Goal: Task Accomplishment & Management: Manage account settings

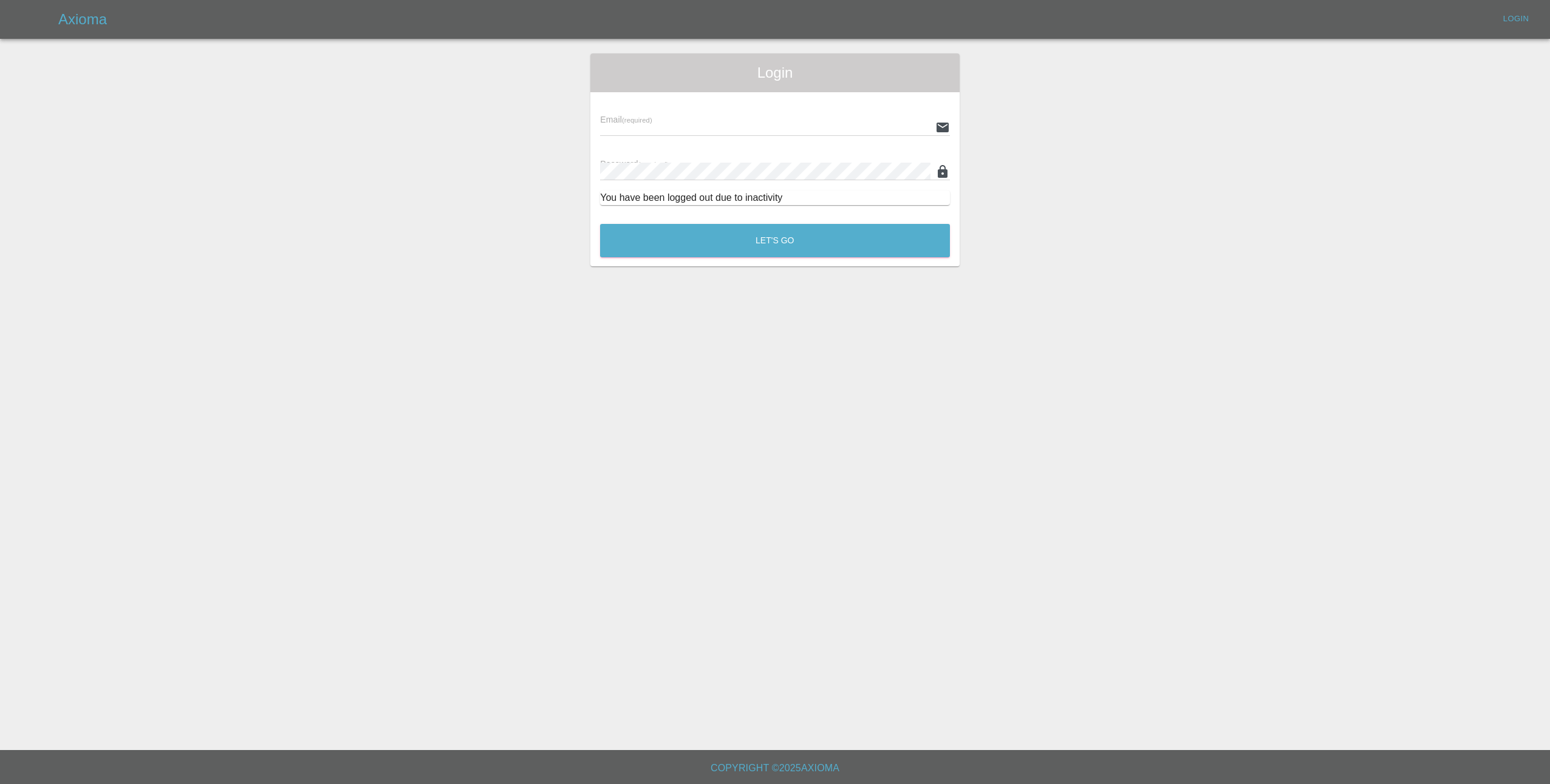
type input "[EMAIL_ADDRESS][DOMAIN_NAME]"
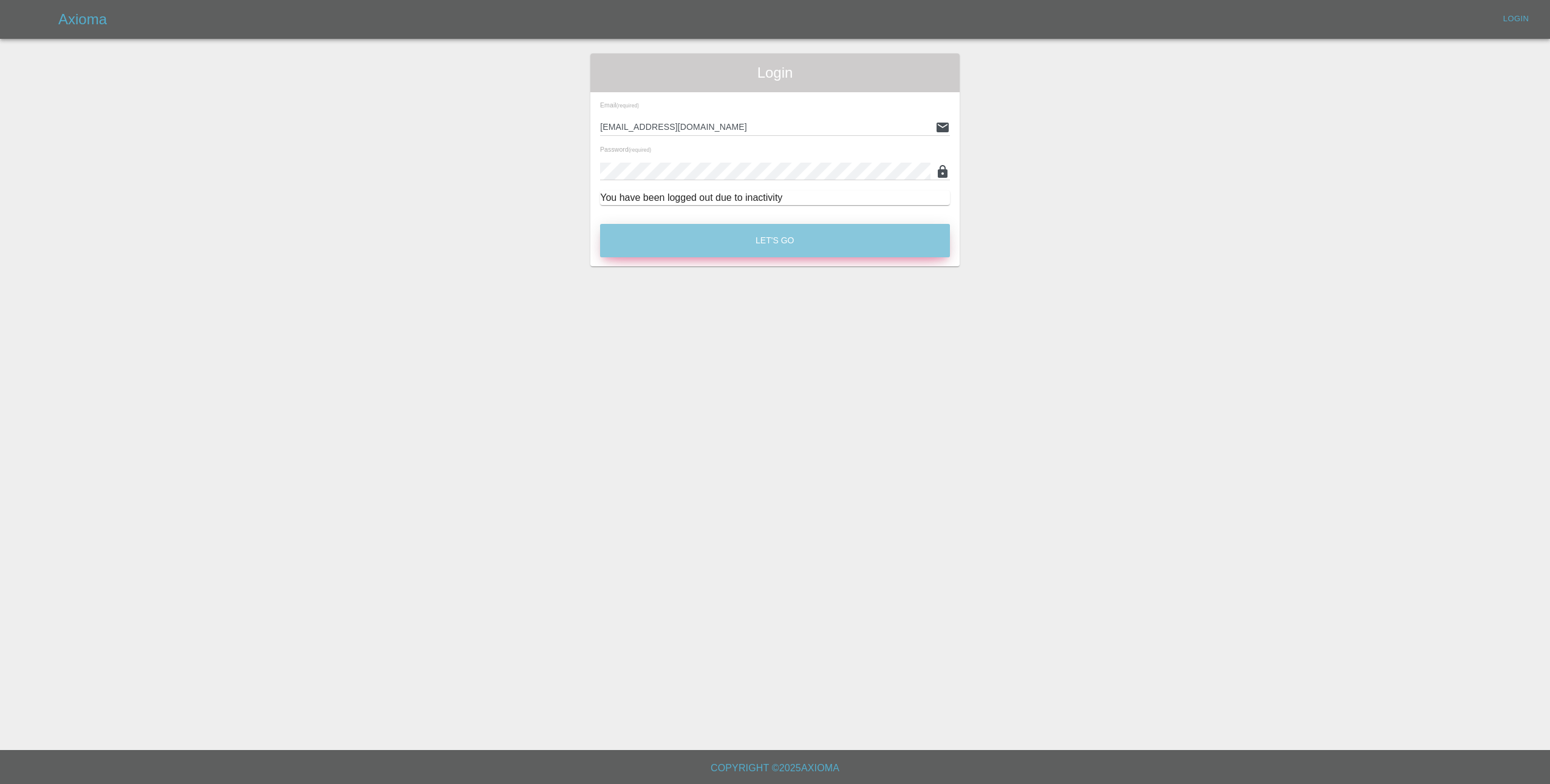
click at [833, 243] on button "Let's Go" at bounding box center [775, 240] width 350 height 34
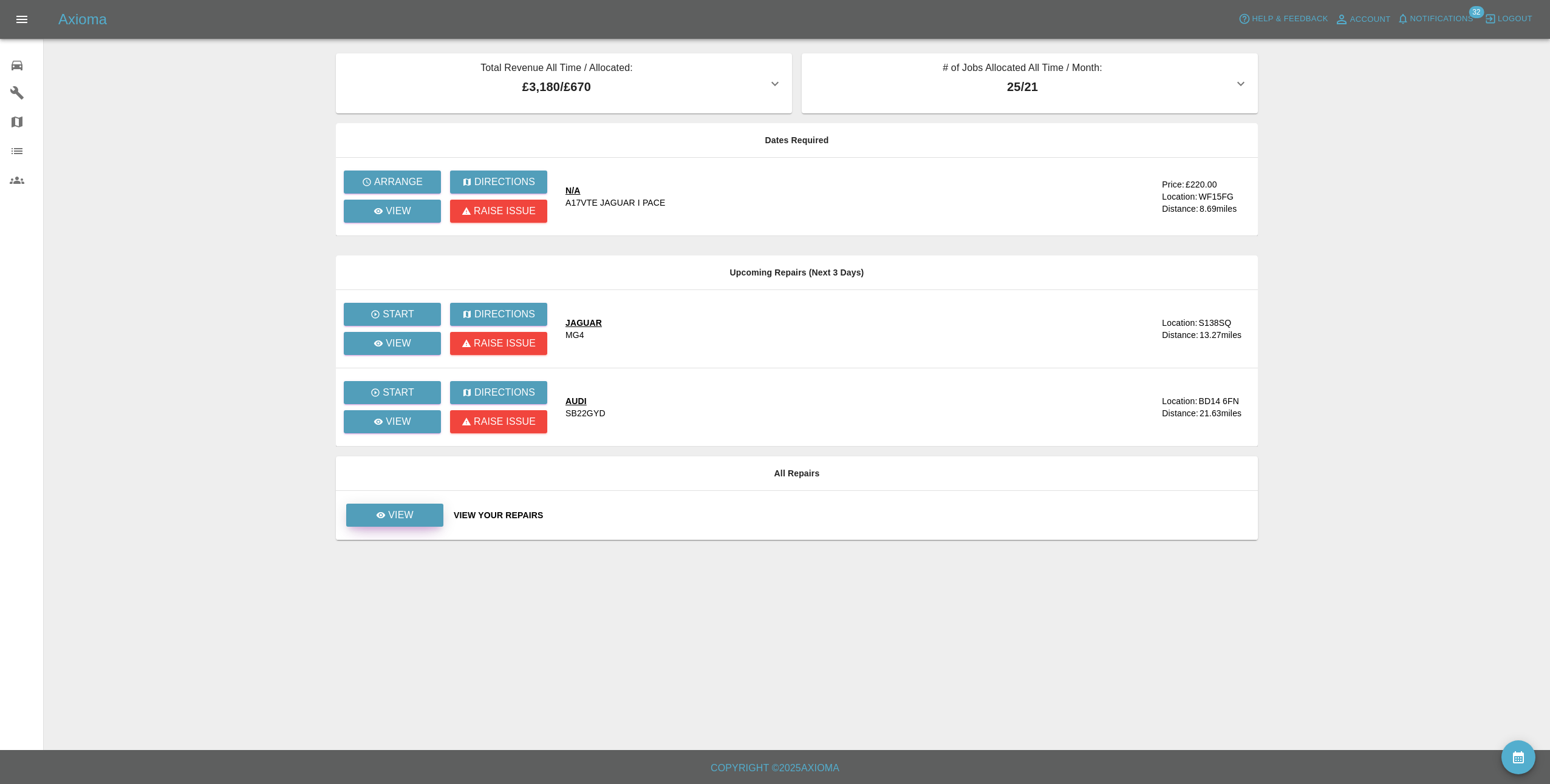
click at [402, 515] on p "View" at bounding box center [401, 515] width 25 height 15
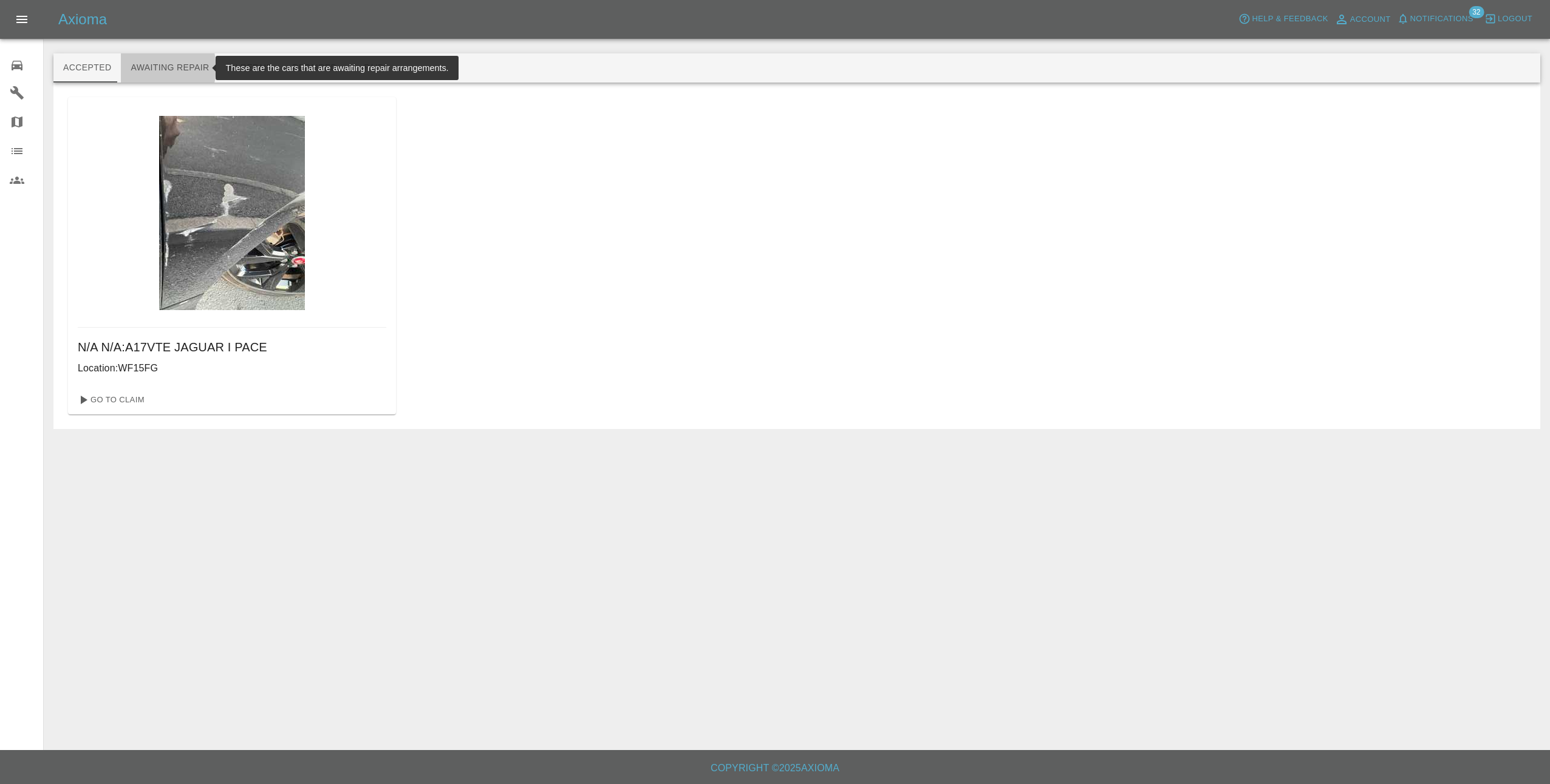
click at [149, 68] on button "Awaiting Repair" at bounding box center [169, 67] width 97 height 29
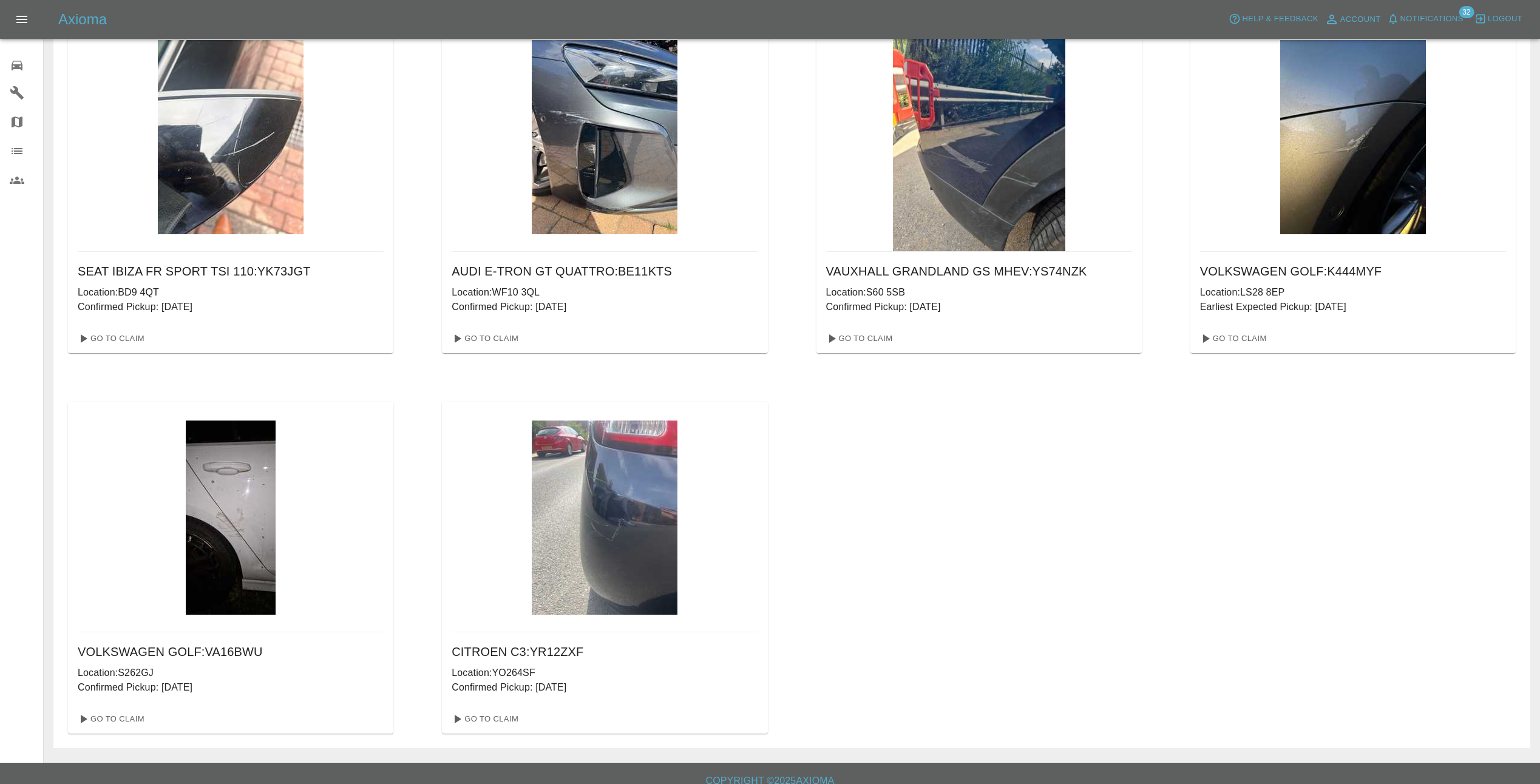
scroll to position [470, 0]
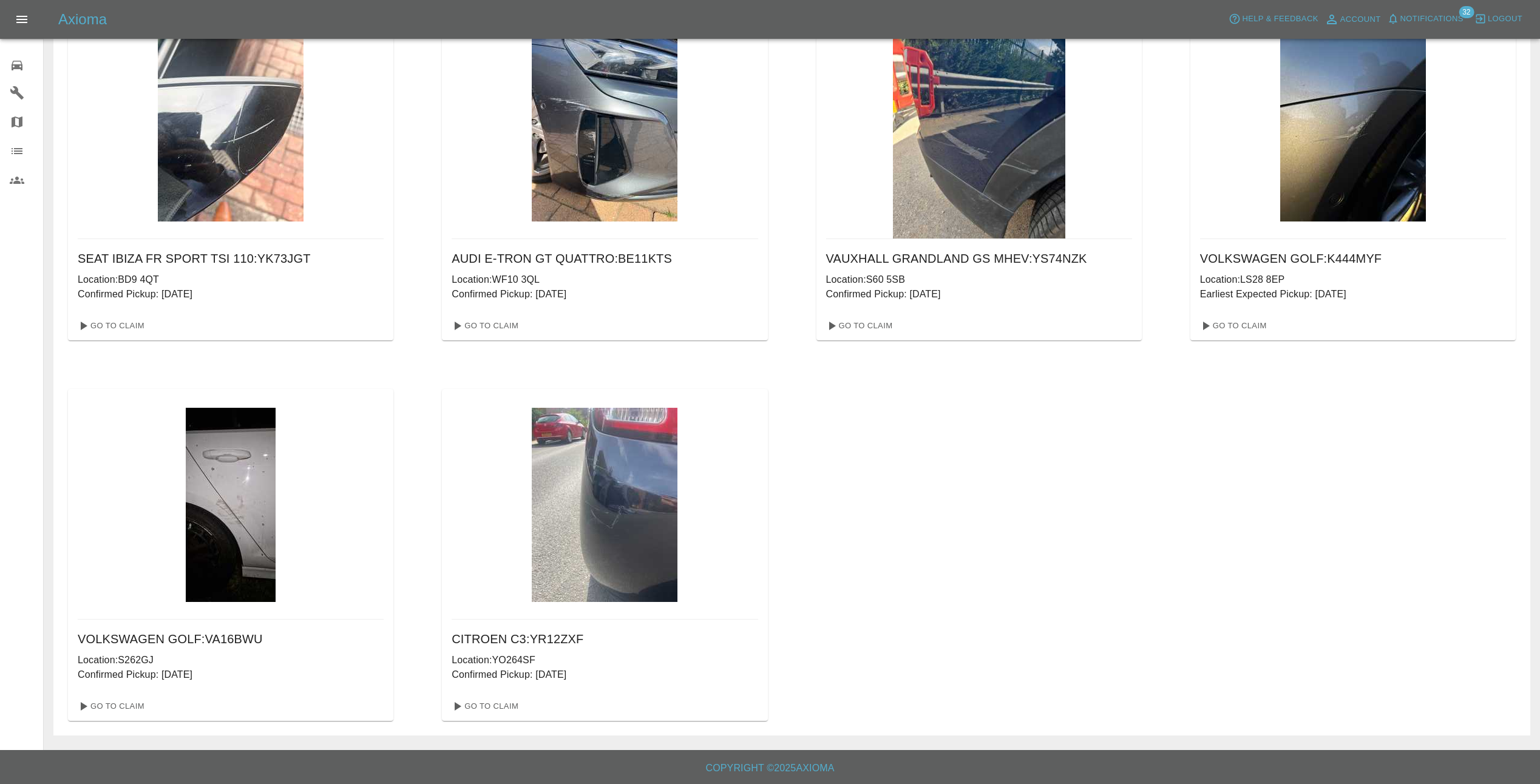
click at [1446, 15] on span "Notifications" at bounding box center [1431, 19] width 63 height 14
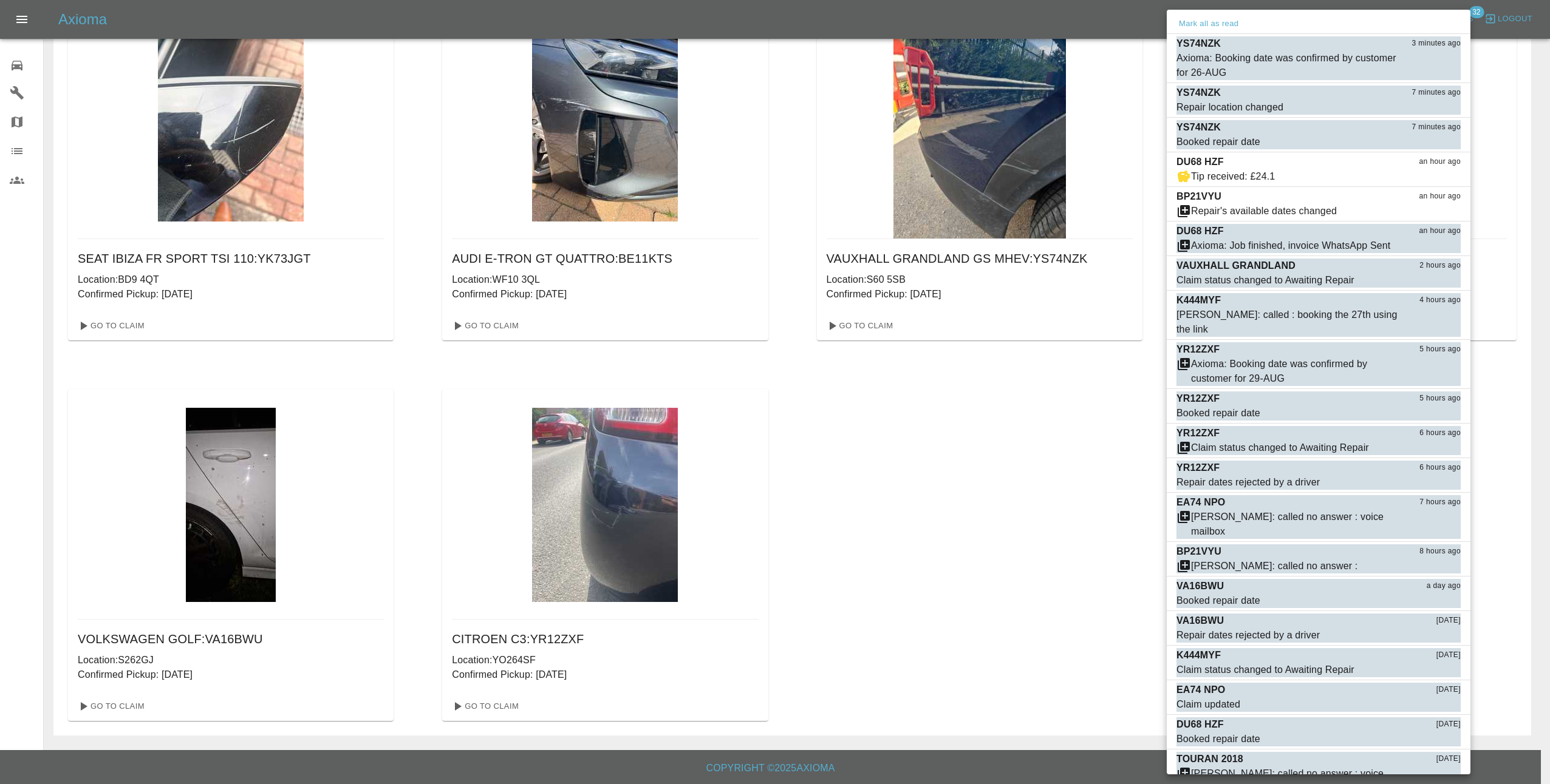
click at [1125, 104] on div at bounding box center [775, 392] width 1550 height 784
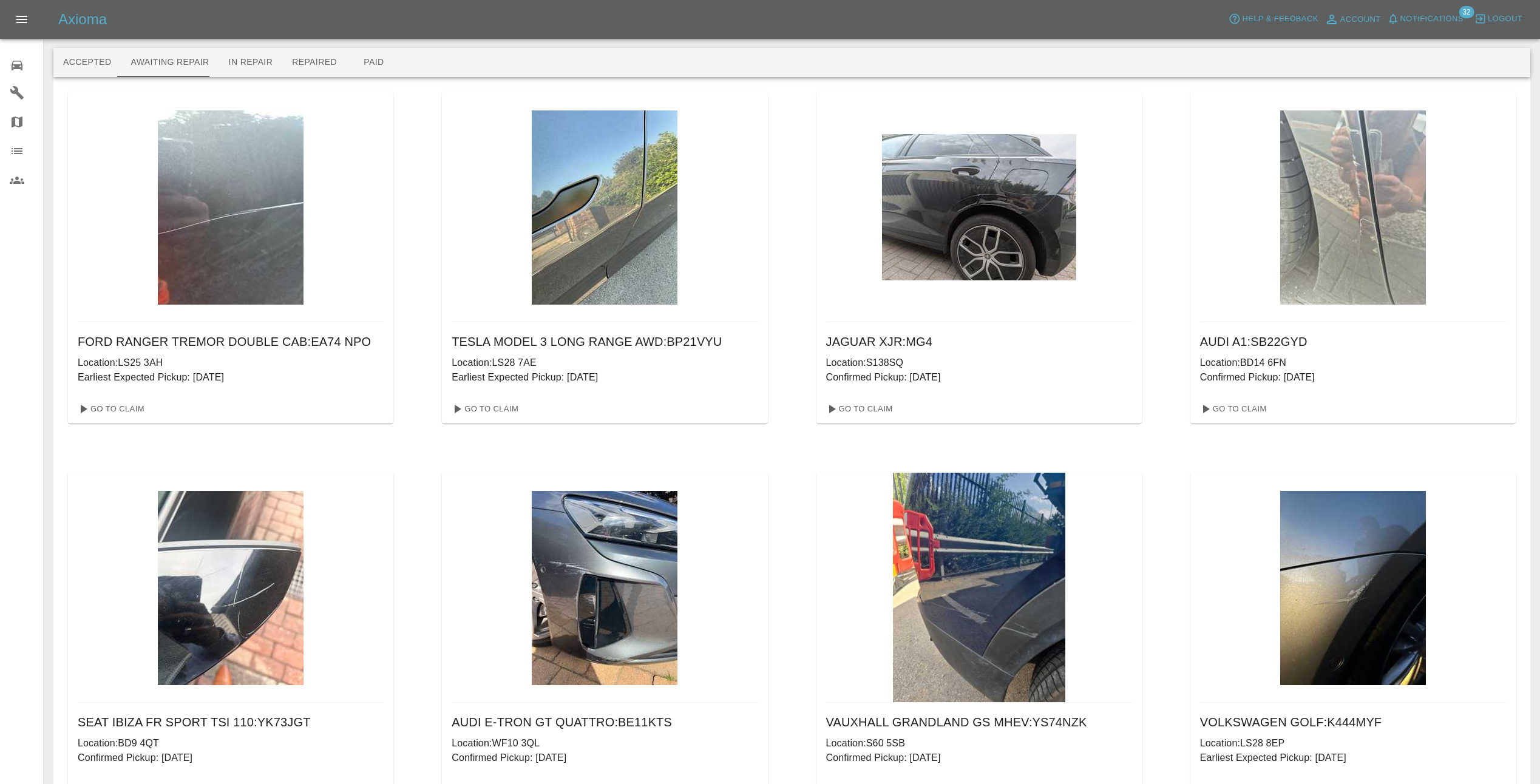
scroll to position [0, 0]
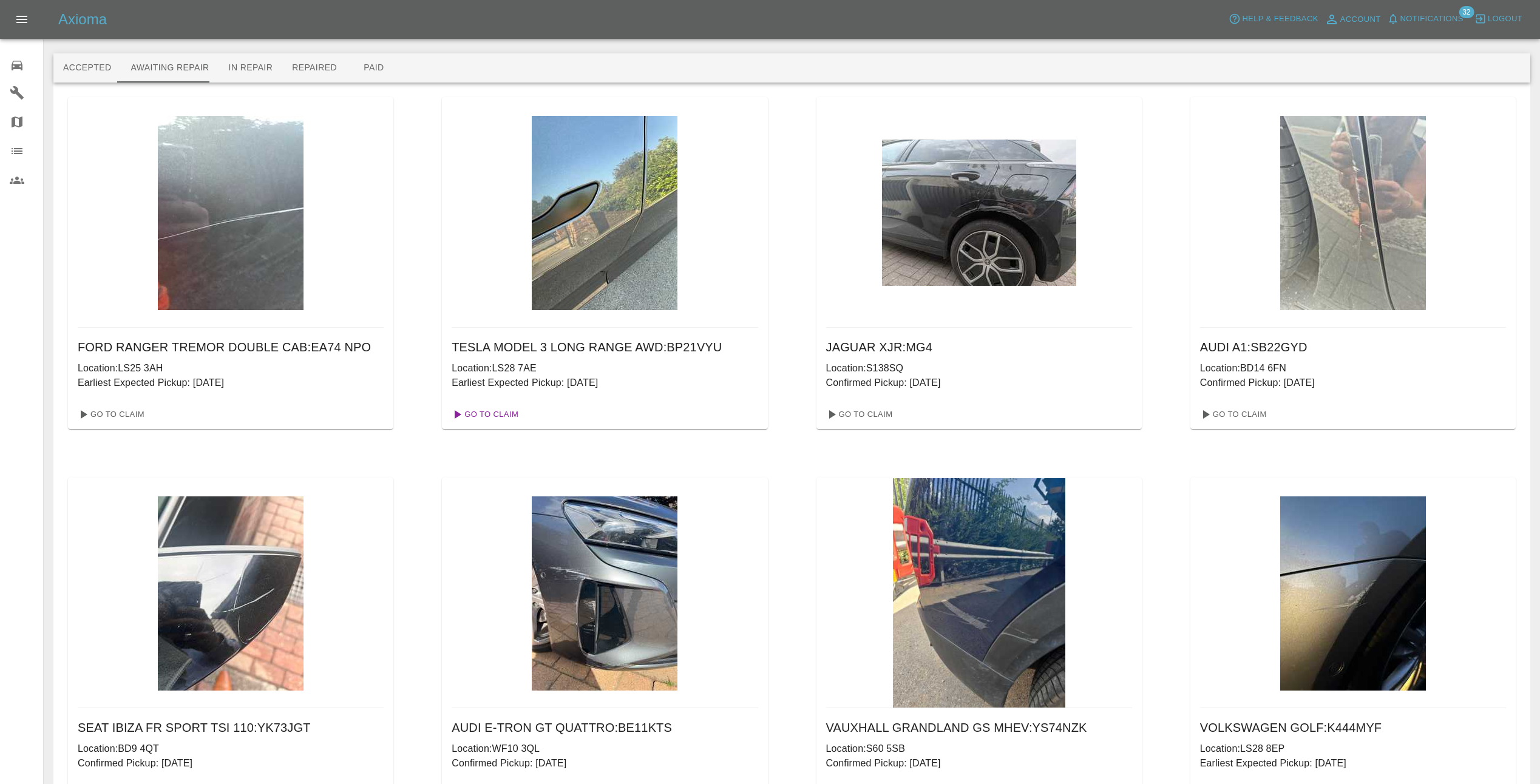
click at [486, 415] on link "Go To Claim" at bounding box center [485, 414] width 75 height 20
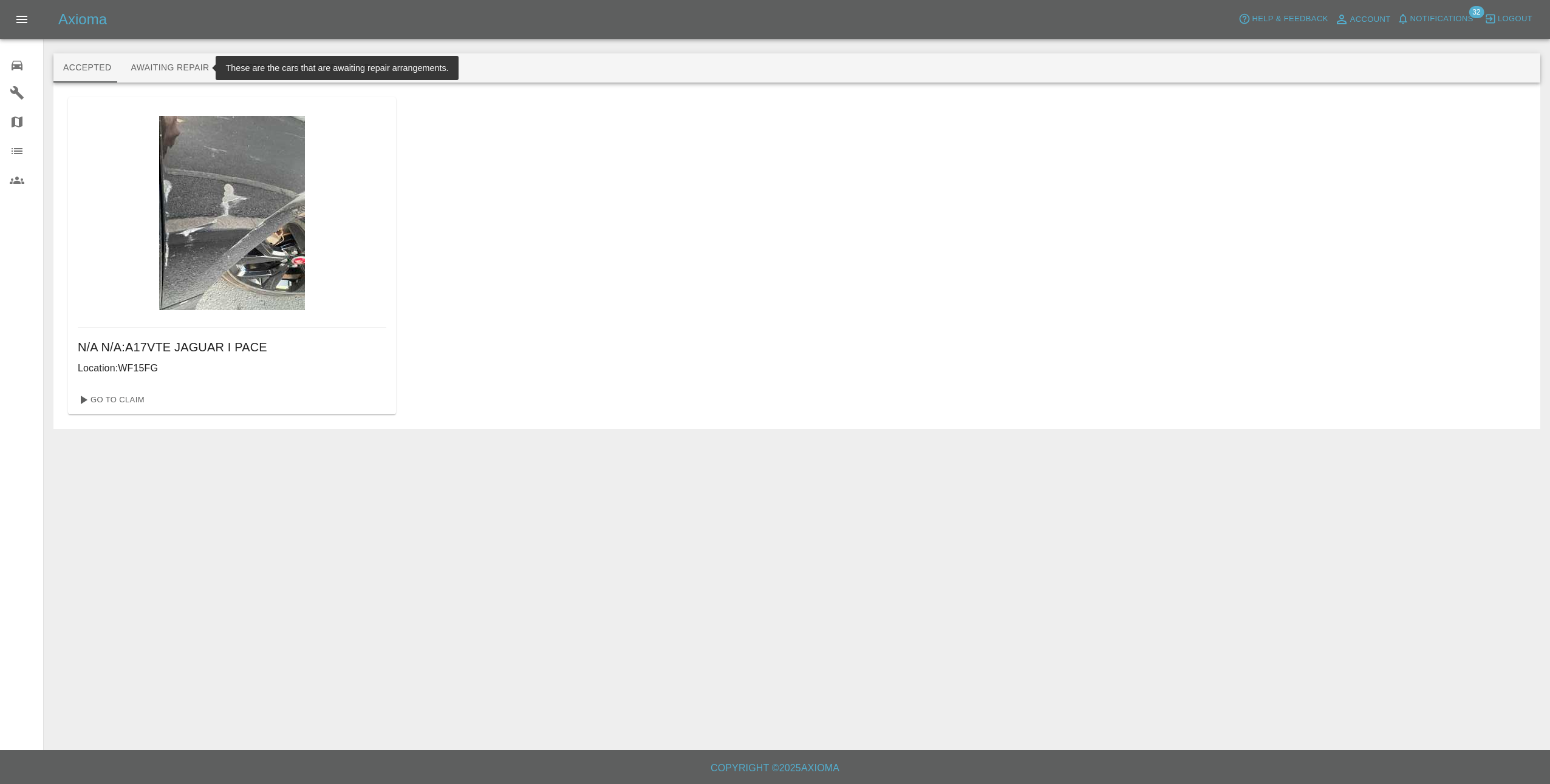
click at [168, 65] on button "Awaiting Repair" at bounding box center [169, 67] width 97 height 29
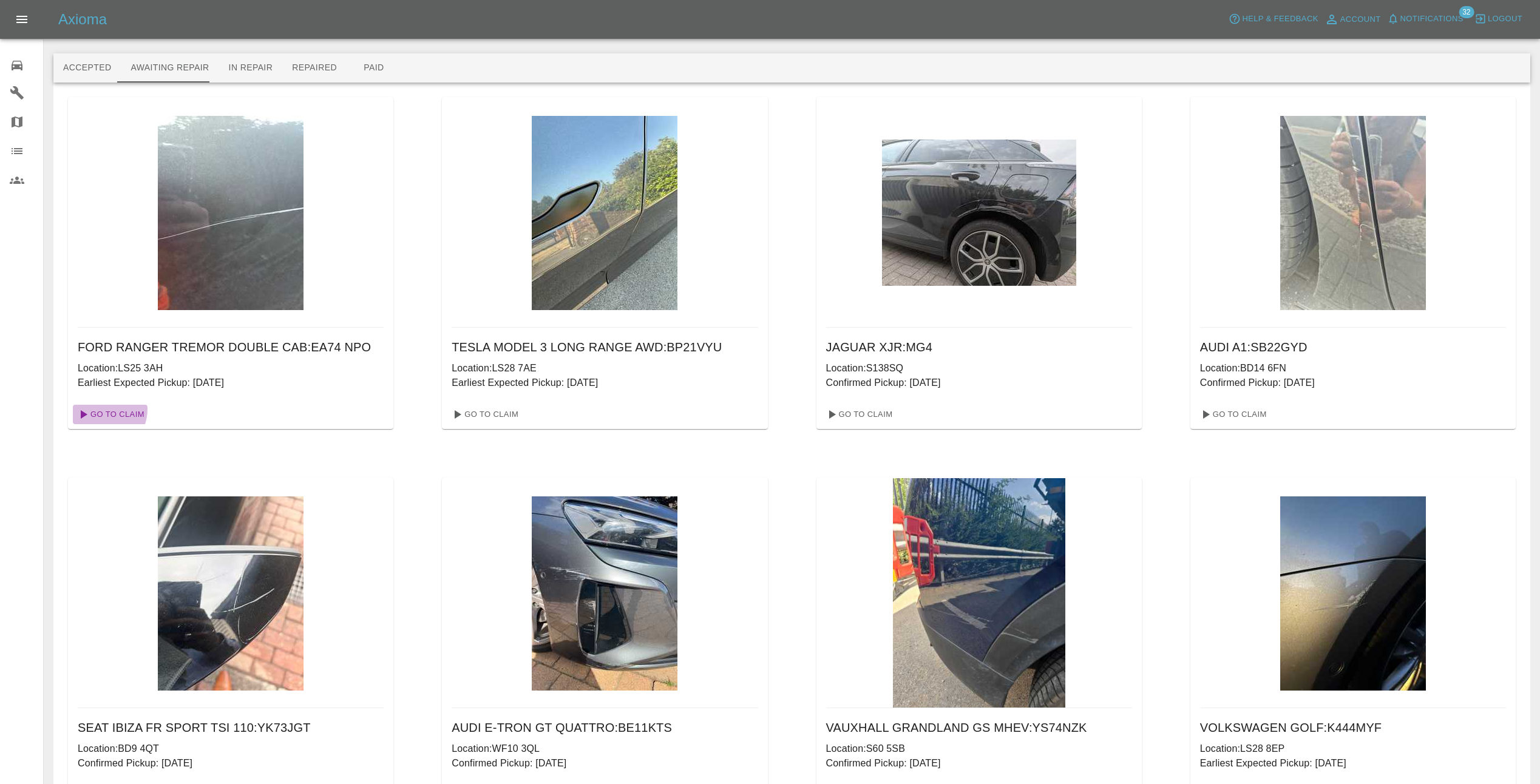
click at [99, 409] on link "Go To Claim" at bounding box center [110, 414] width 75 height 20
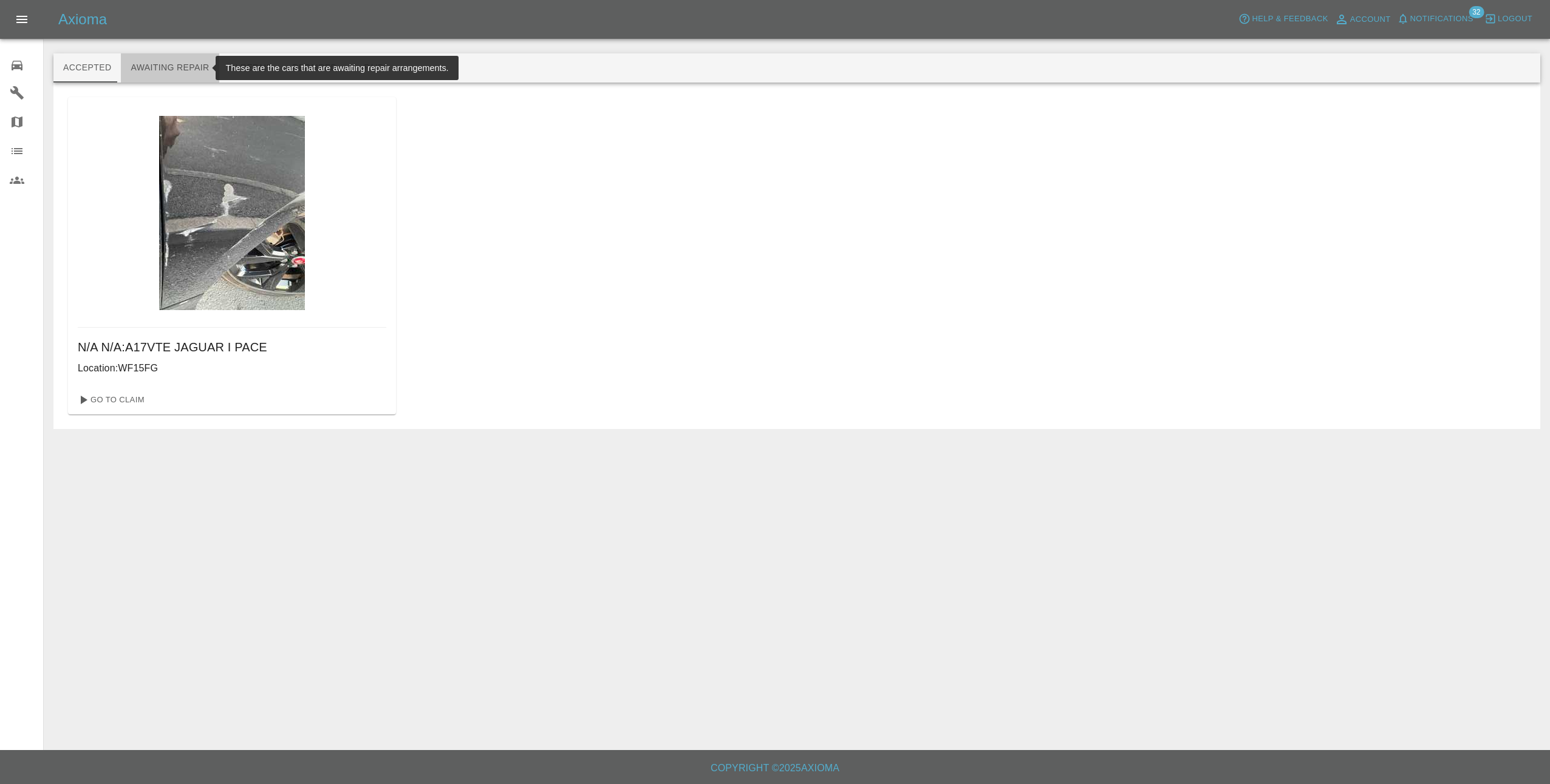
click at [189, 67] on button "Awaiting Repair" at bounding box center [169, 67] width 97 height 29
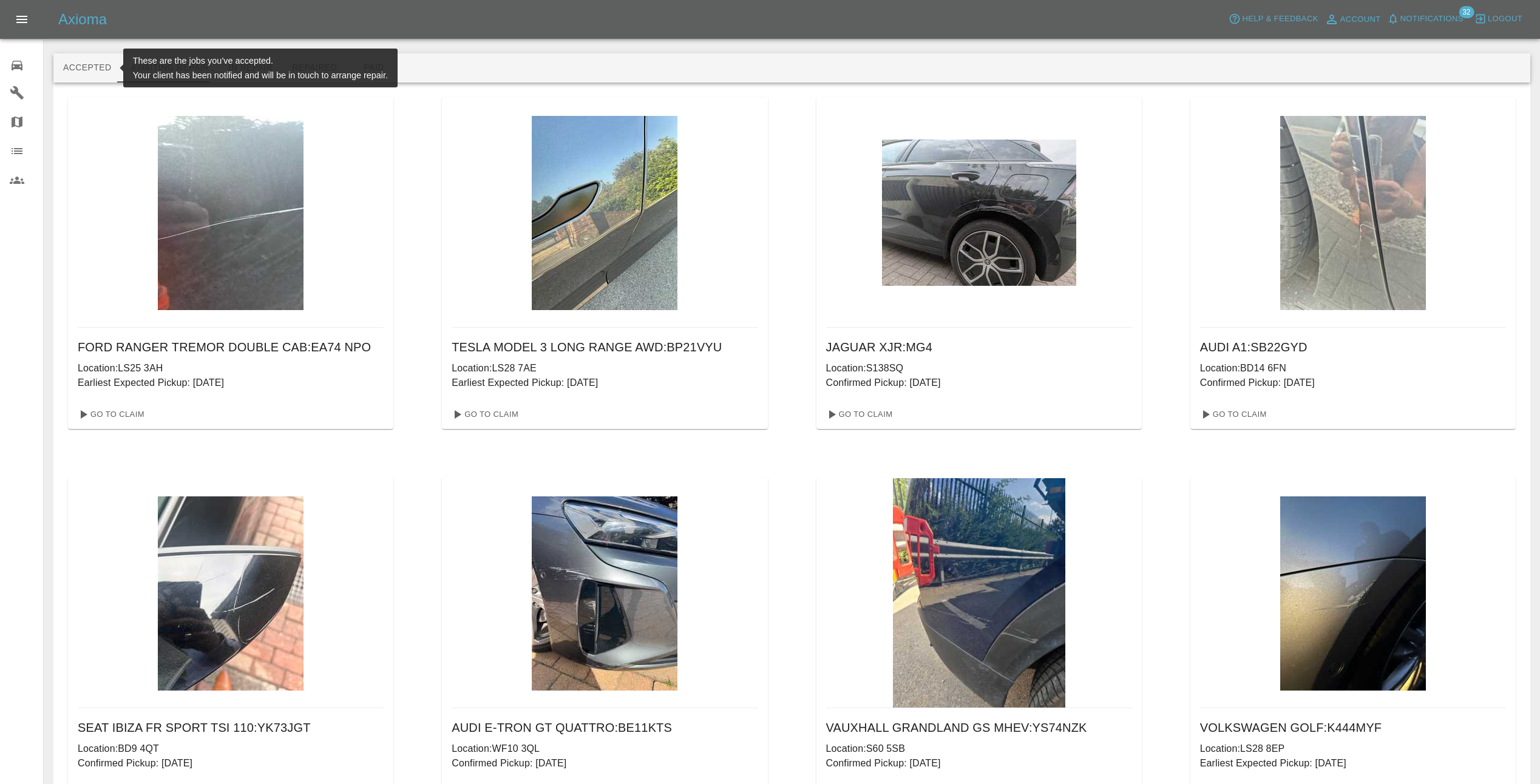
click at [78, 70] on button "Accepted" at bounding box center [87, 67] width 67 height 29
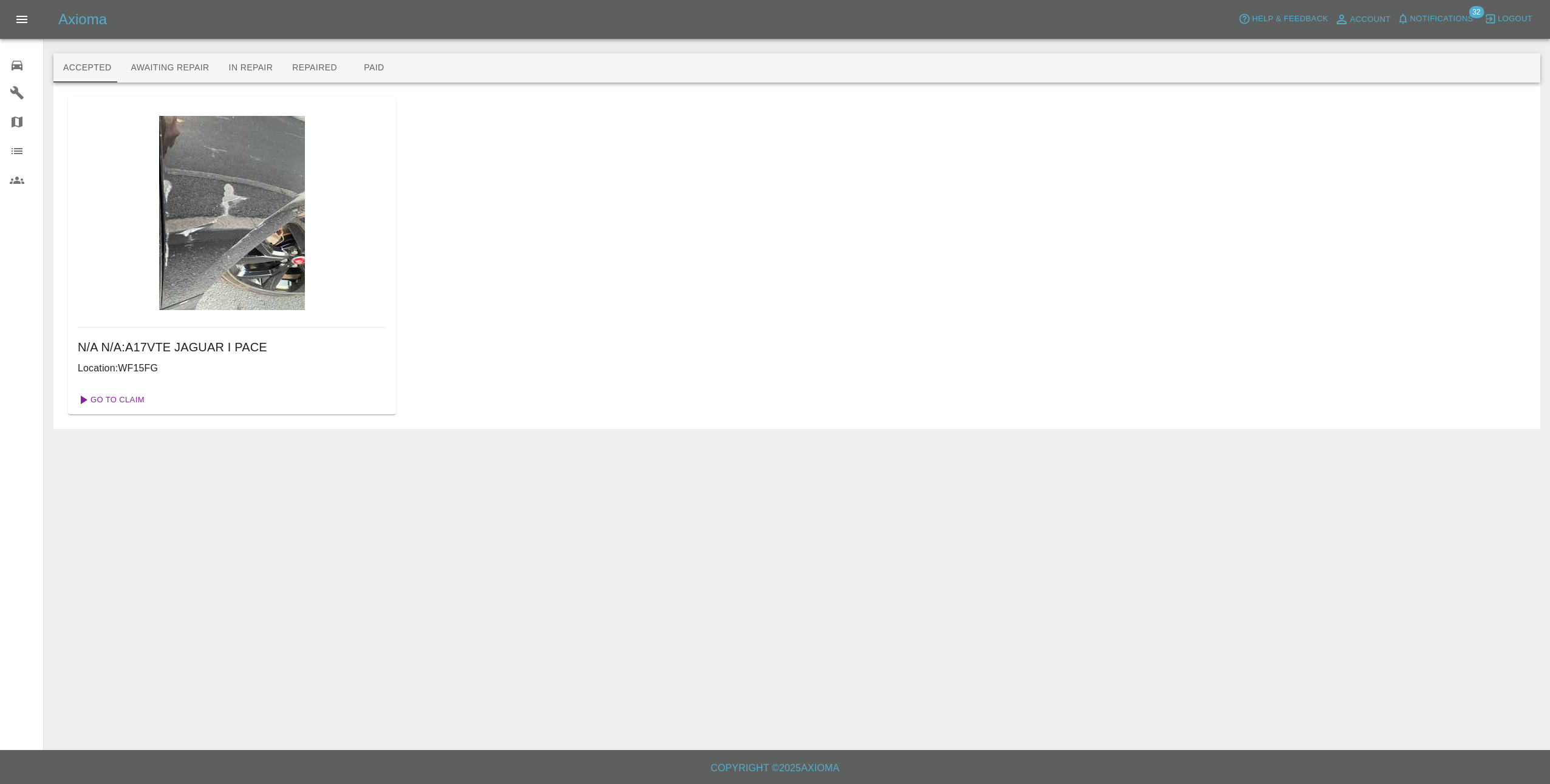
click at [110, 395] on link "Go To Claim" at bounding box center [110, 399] width 75 height 20
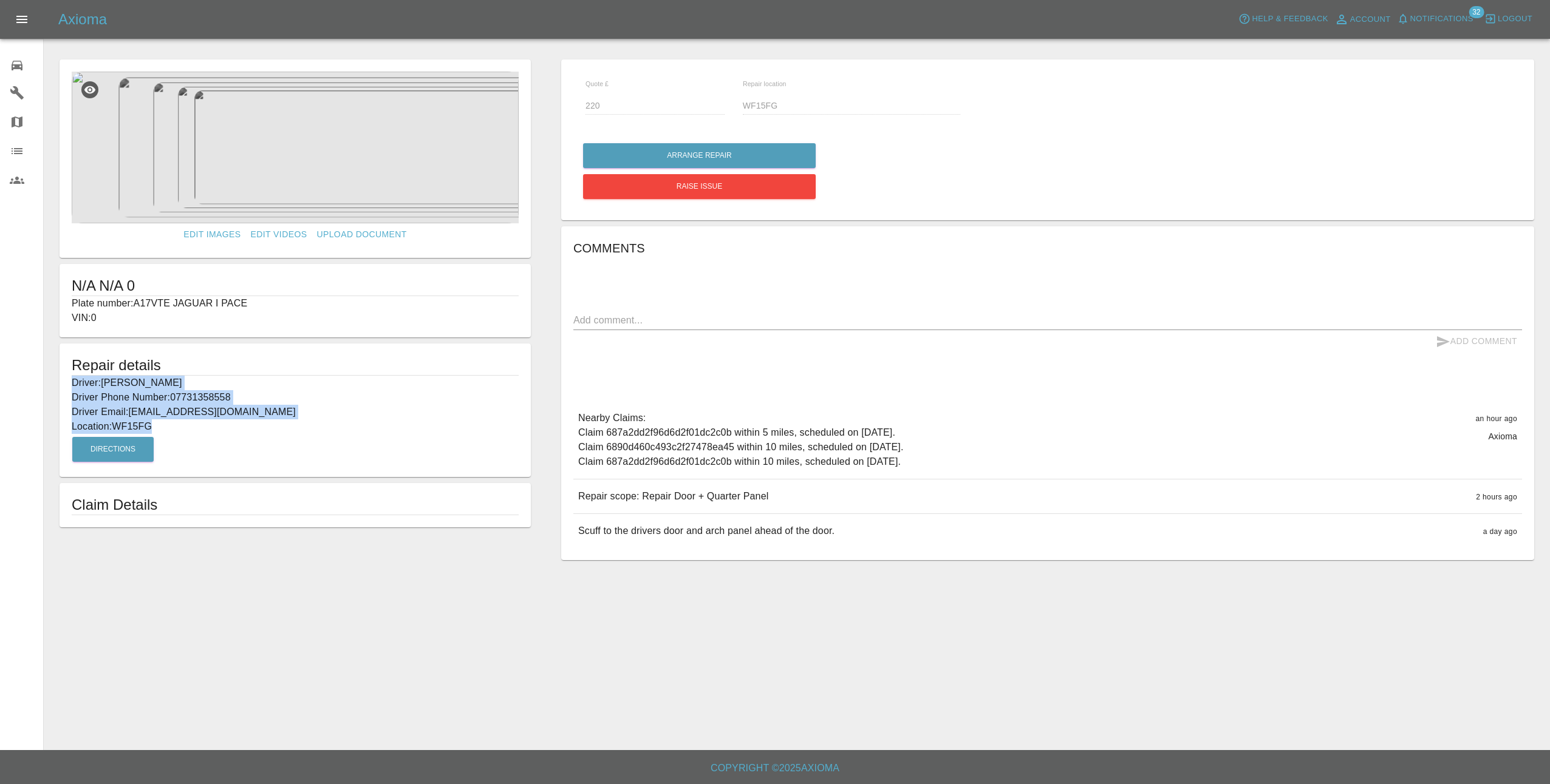
drag, startPoint x: 70, startPoint y: 385, endPoint x: 191, endPoint y: 423, distance: 126.8
click at [191, 423] on div "Repair details Driver: [PERSON_NAME] Driver Phone Number: 07731358558 Driver Em…" at bounding box center [295, 410] width 471 height 134
drag, startPoint x: 191, startPoint y: 423, endPoint x: 180, endPoint y: 413, distance: 14.9
copy div "Driver: [PERSON_NAME] Driver Phone Number: 07731358558 Driver Email: [EMAIL_ADD…"
click at [338, 376] on p "Driver: [PERSON_NAME]" at bounding box center [296, 384] width 447 height 15
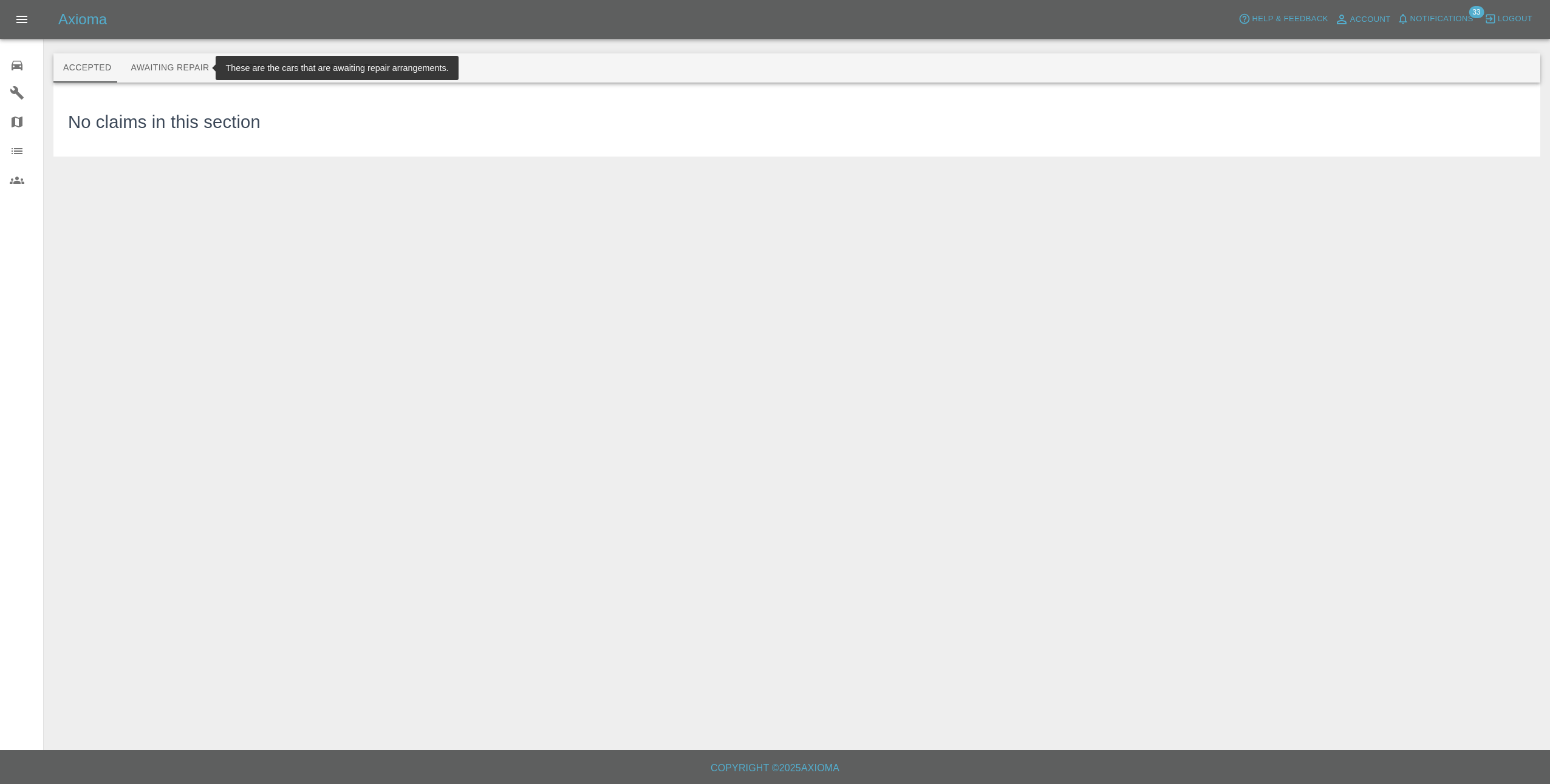
click at [177, 65] on button "Awaiting Repair" at bounding box center [169, 67] width 97 height 29
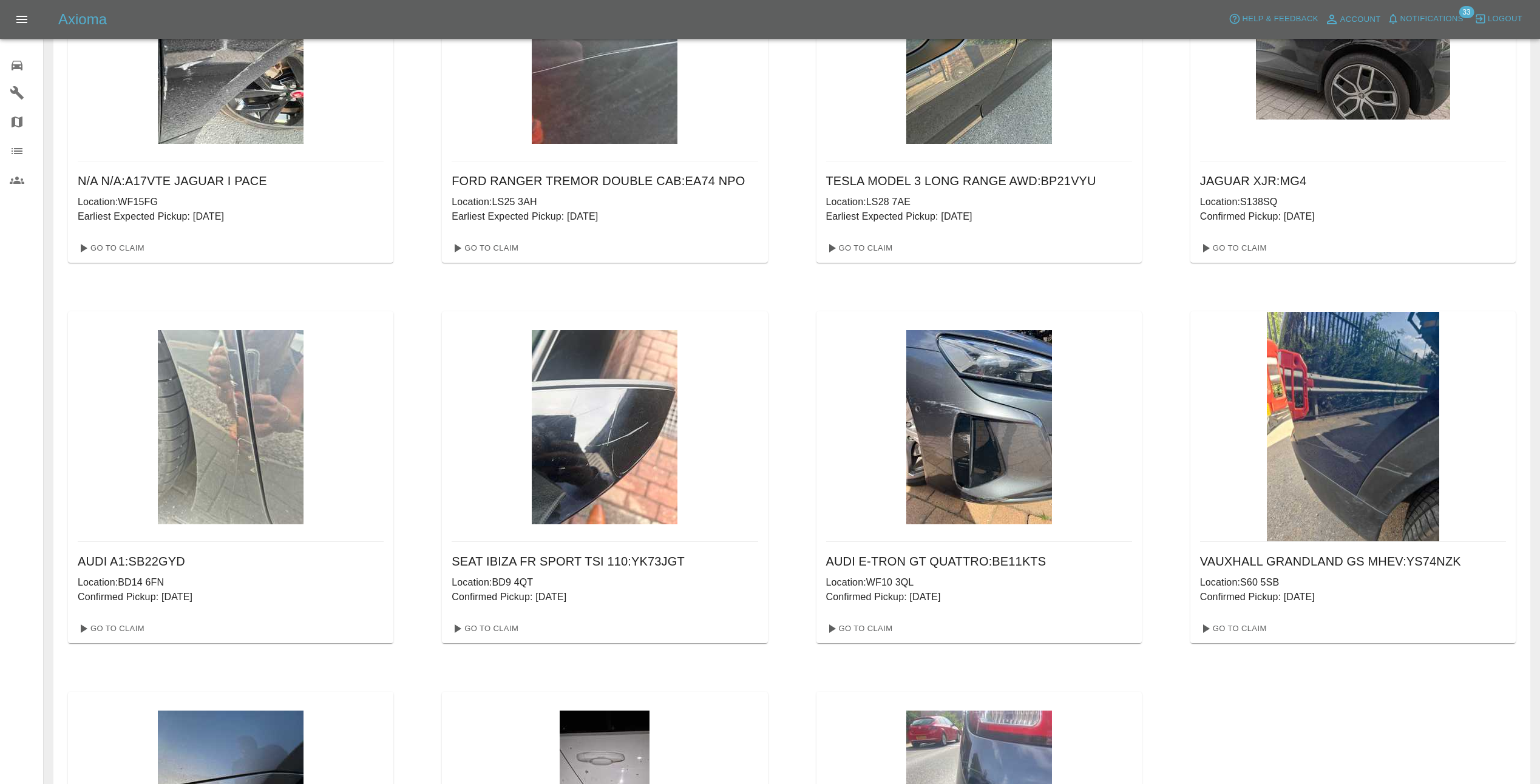
scroll to position [166, 0]
click at [1233, 631] on link "Go To Claim" at bounding box center [1233, 629] width 75 height 20
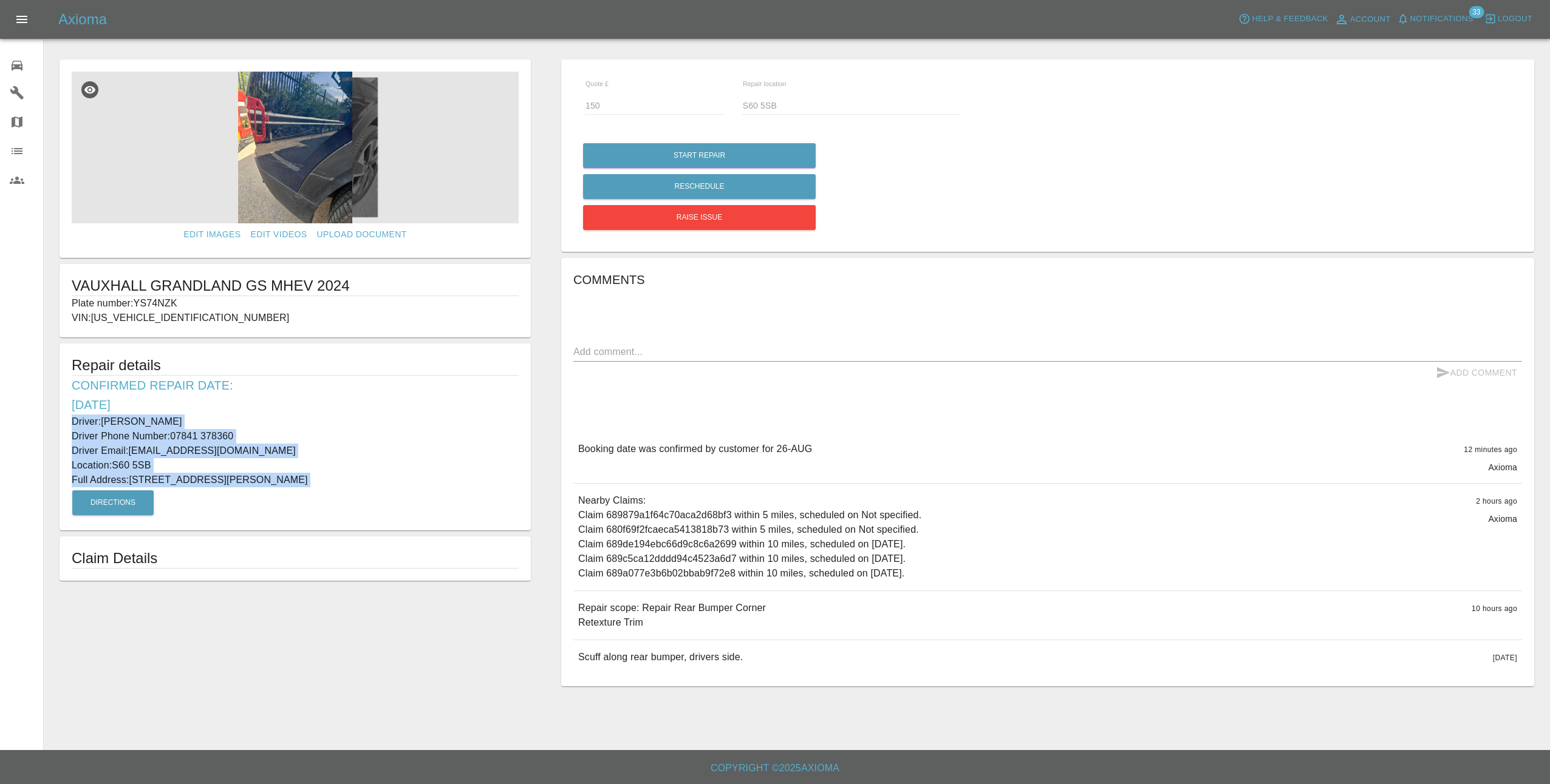
drag, startPoint x: 69, startPoint y: 418, endPoint x: 213, endPoint y: 489, distance: 160.6
click at [213, 489] on div "Repair details Confirmed Repair Date: [DATE] Driver: [PERSON_NAME] Driver Phone…" at bounding box center [295, 437] width 471 height 187
drag, startPoint x: 213, startPoint y: 489, endPoint x: 214, endPoint y: 479, distance: 10.0
copy div "Driver: [PERSON_NAME] Driver Phone Number: [PHONE_NUMBER] Driver Email: [EMAIL_…"
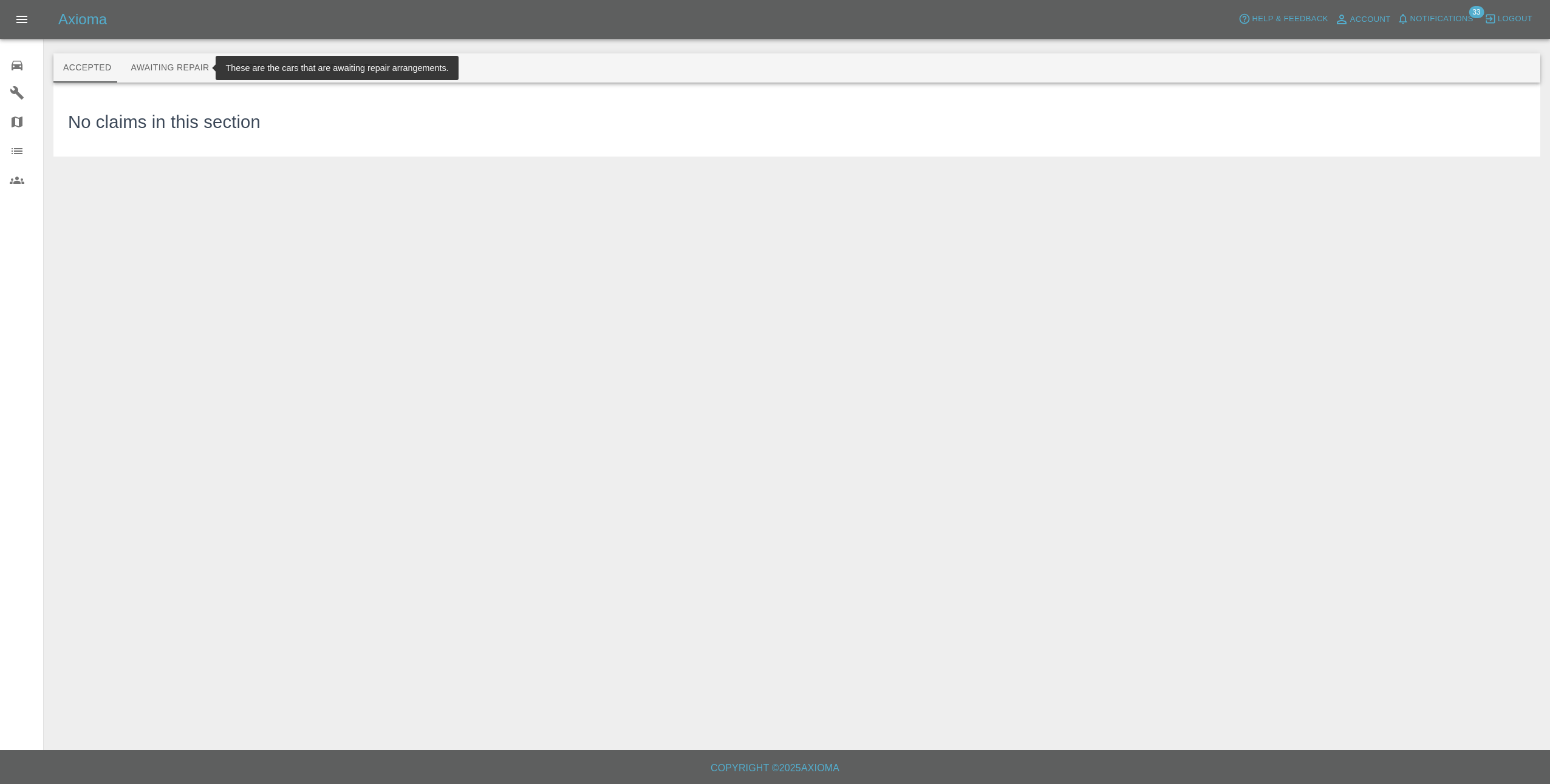
click at [203, 73] on button "Awaiting Repair" at bounding box center [169, 67] width 97 height 29
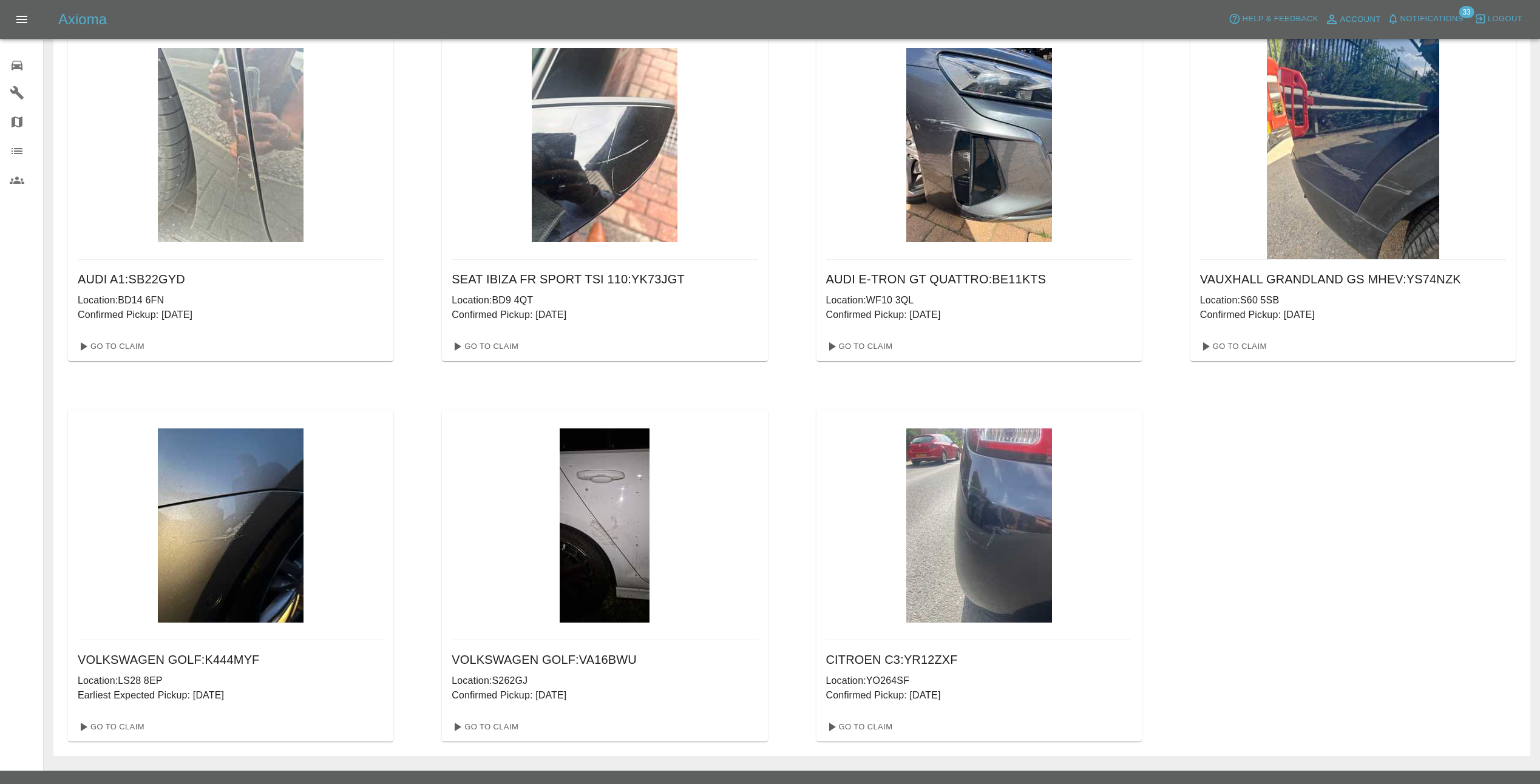
scroll to position [470, 0]
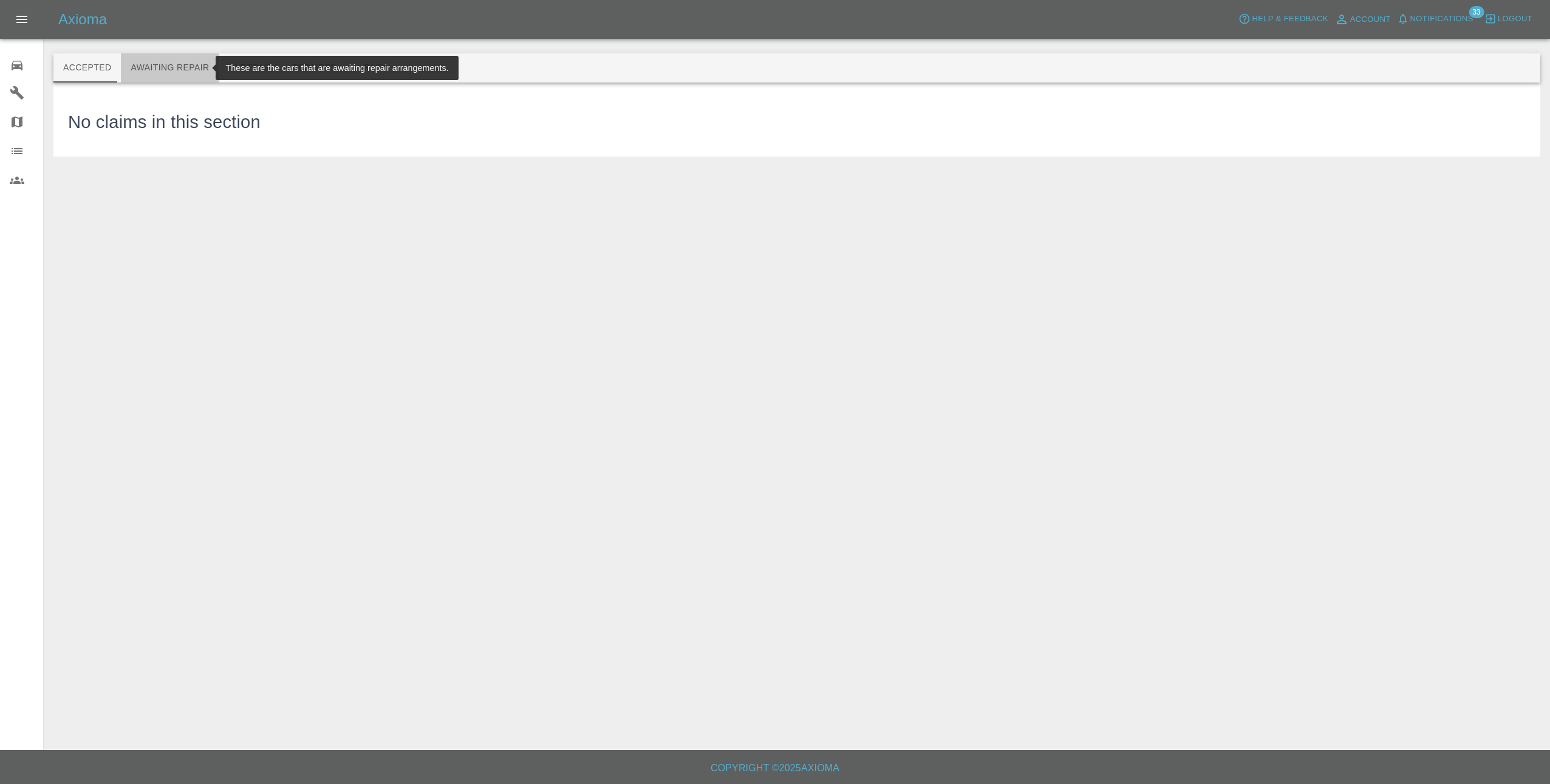
click at [184, 72] on button "Awaiting Repair" at bounding box center [169, 67] width 97 height 29
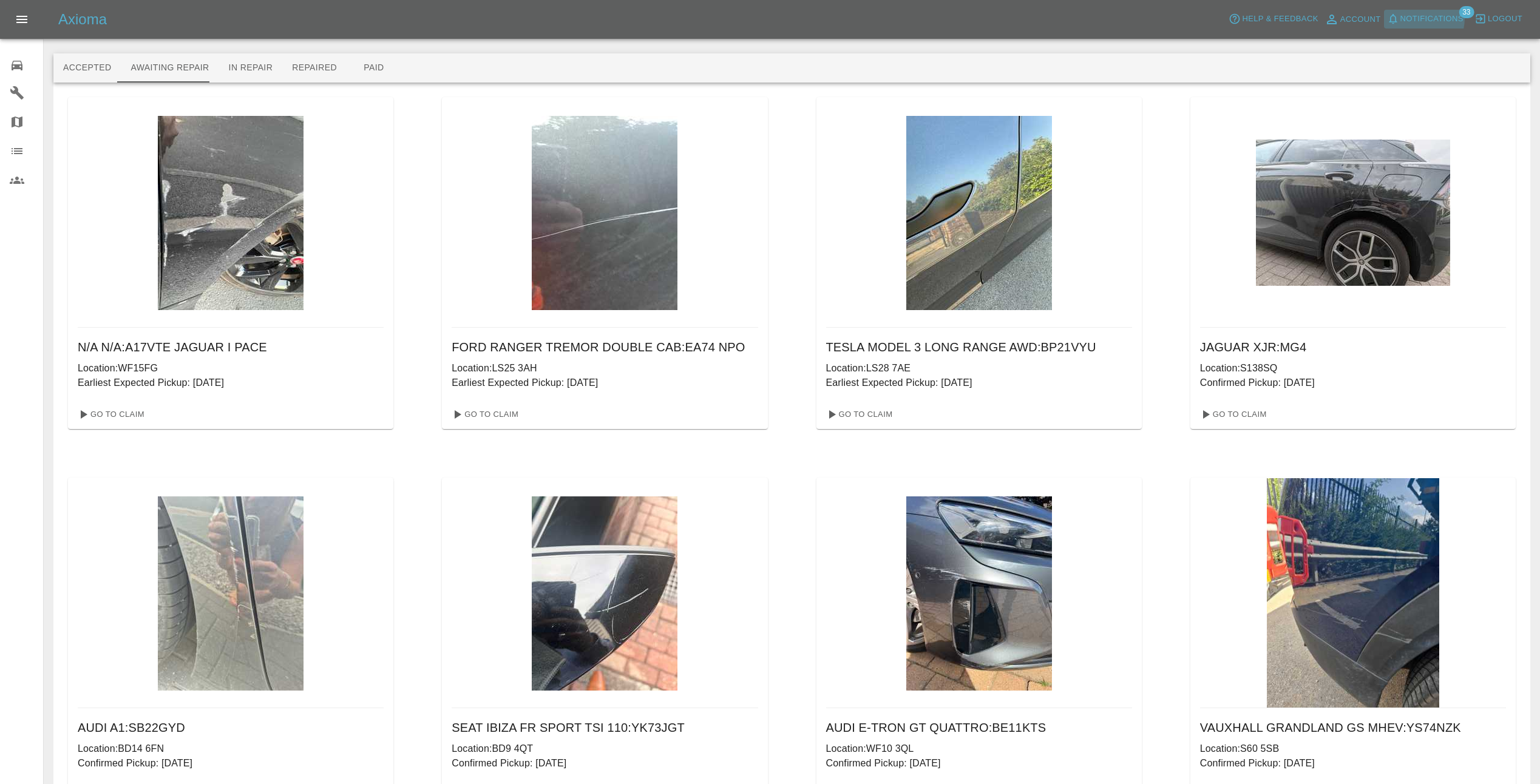
click at [1422, 18] on span "Notifications" at bounding box center [1431, 19] width 63 height 14
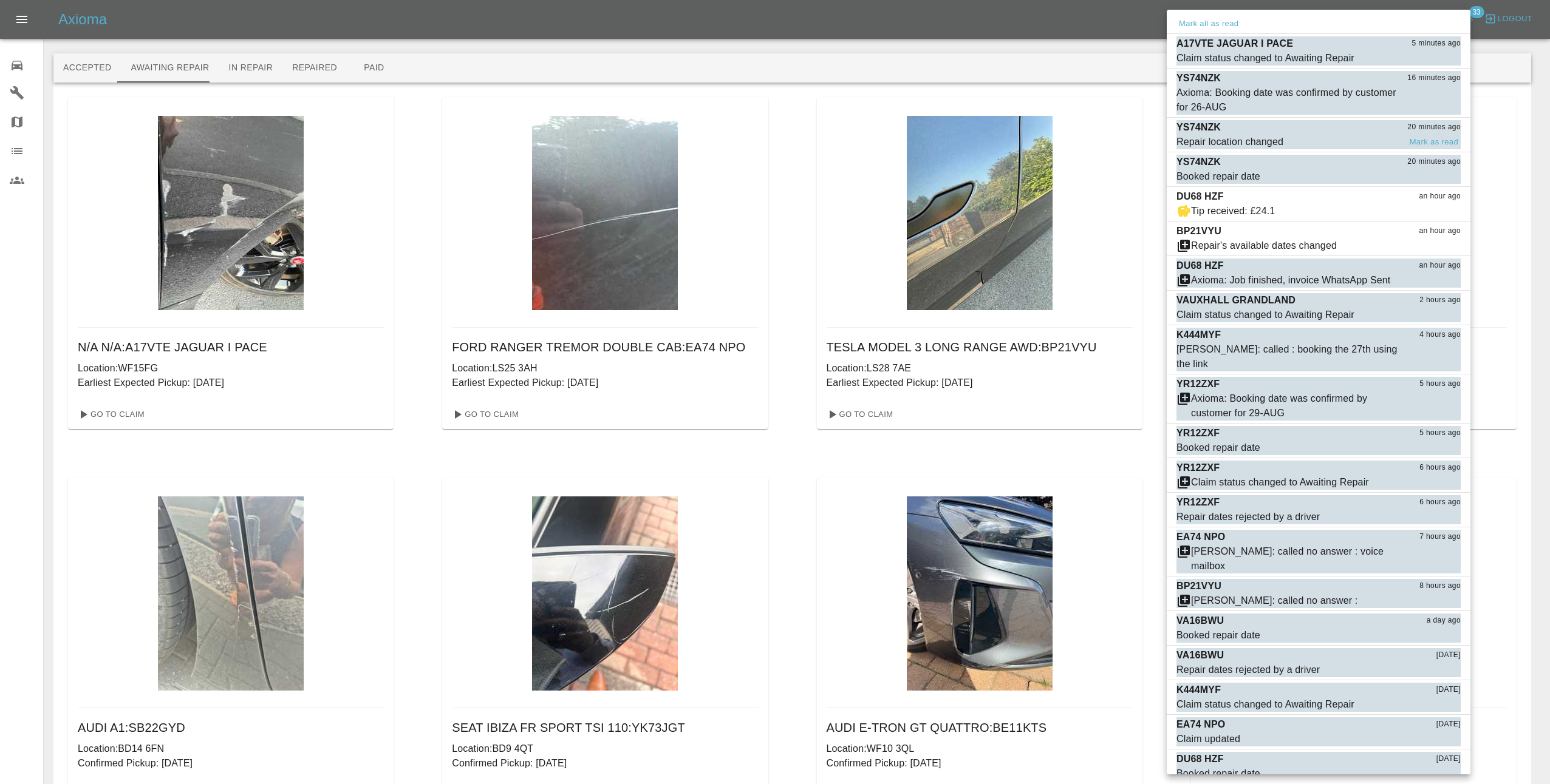
click at [1356, 135] on span "Repair location changed" at bounding box center [1288, 142] width 224 height 15
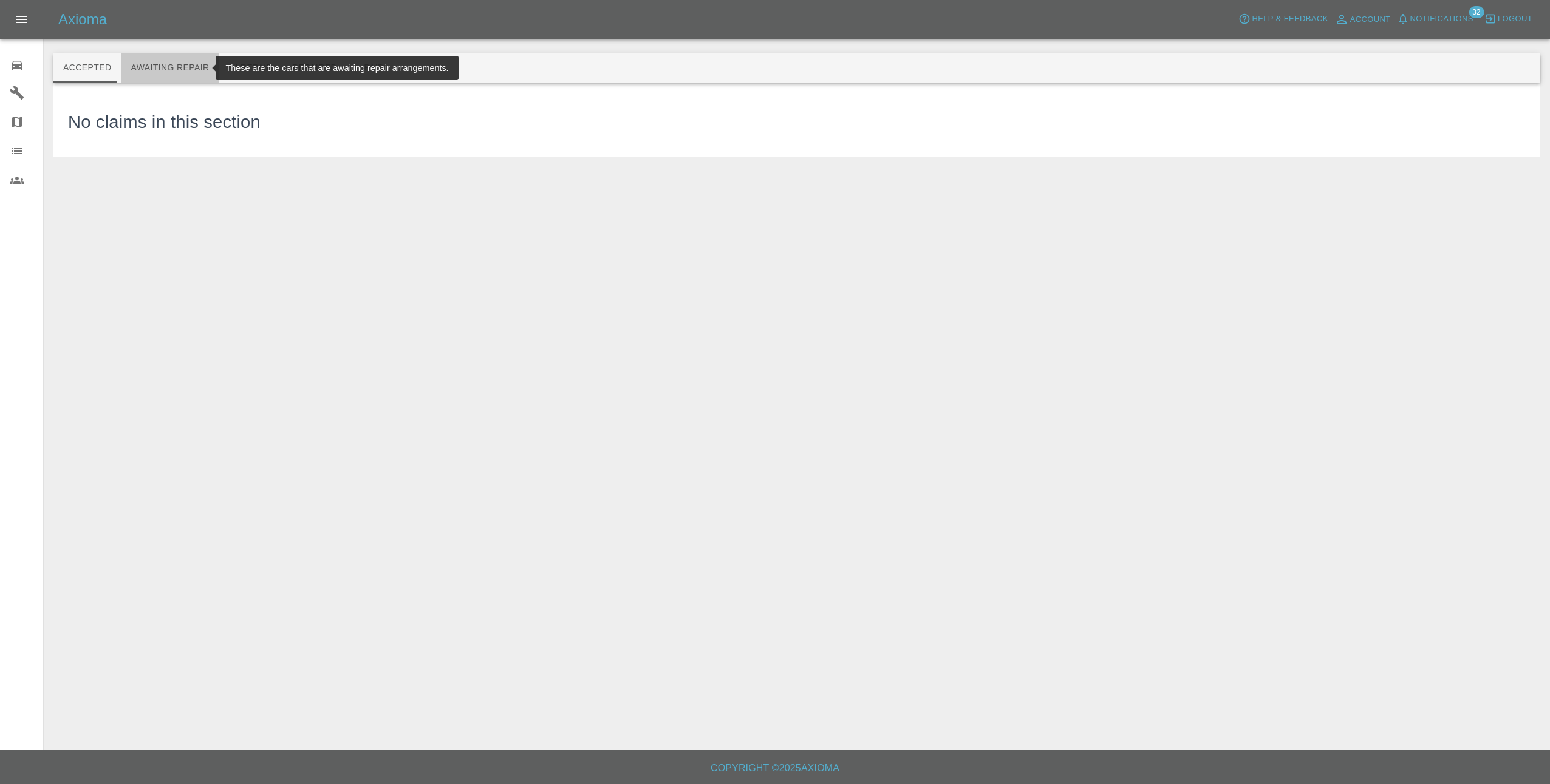
click at [181, 64] on button "Awaiting Repair" at bounding box center [169, 67] width 97 height 29
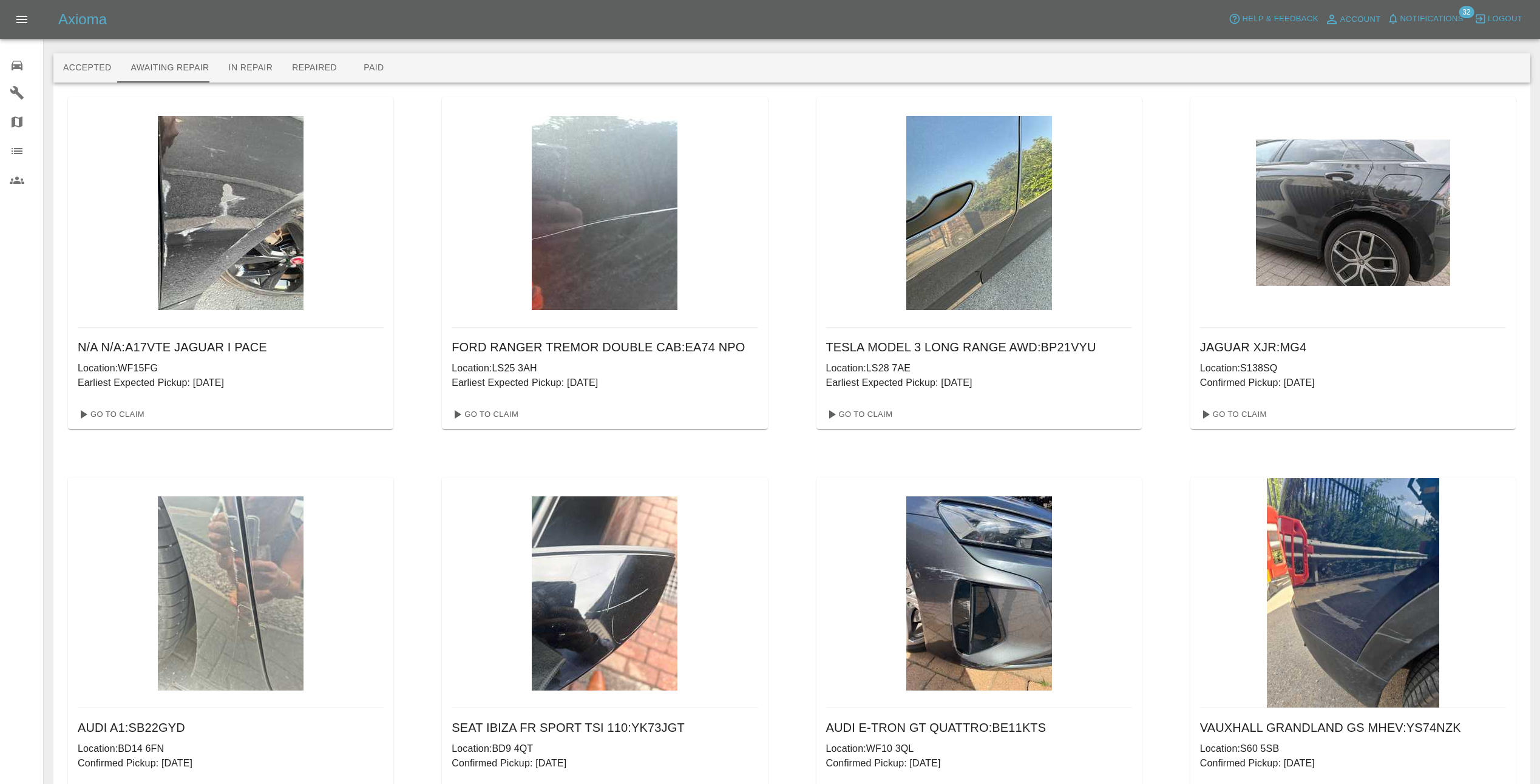
click at [1439, 14] on span "Notifications" at bounding box center [1431, 19] width 63 height 14
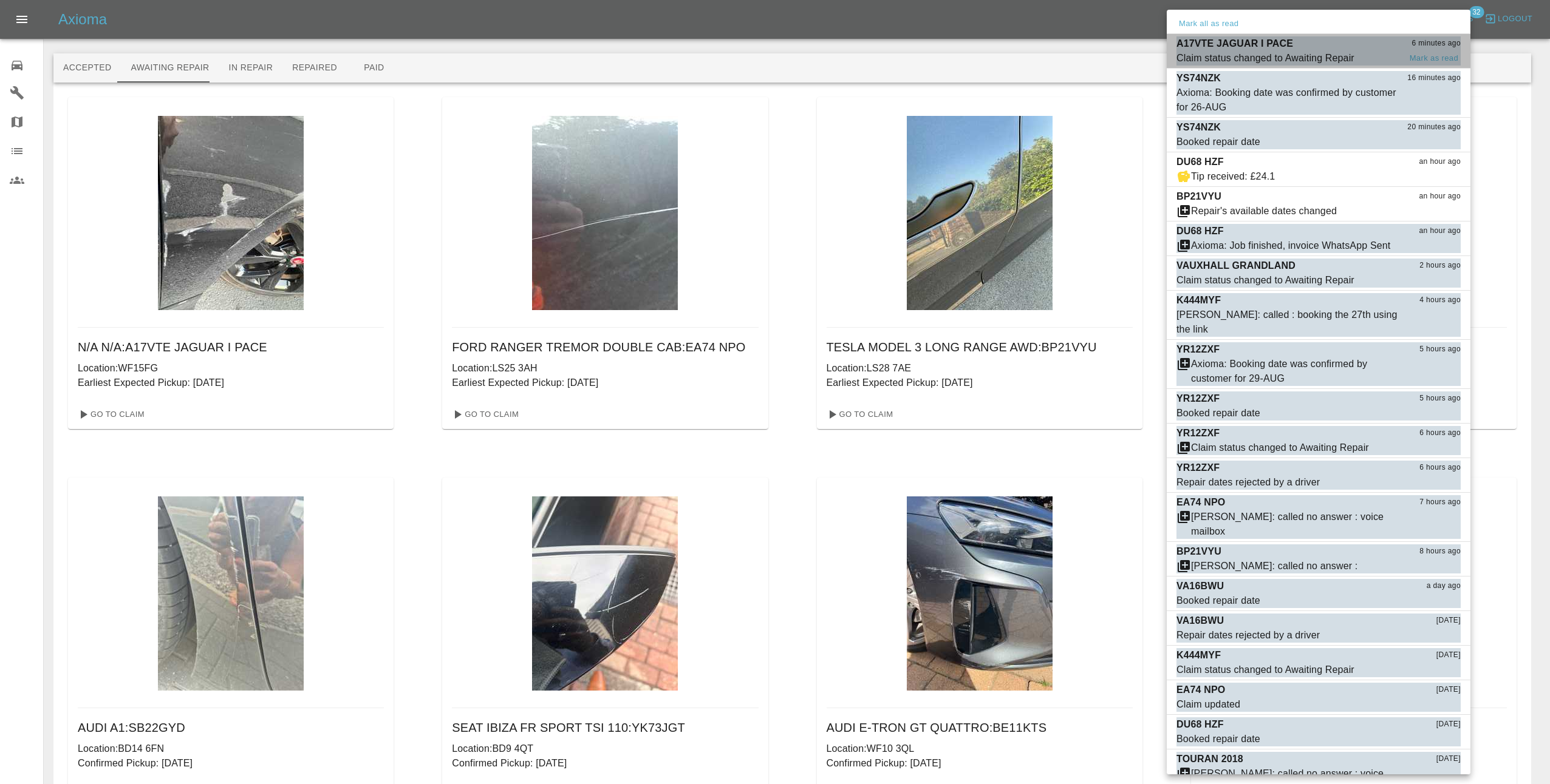
click at [1384, 57] on span "Claim status changed to Awaiting Repair" at bounding box center [1288, 59] width 224 height 15
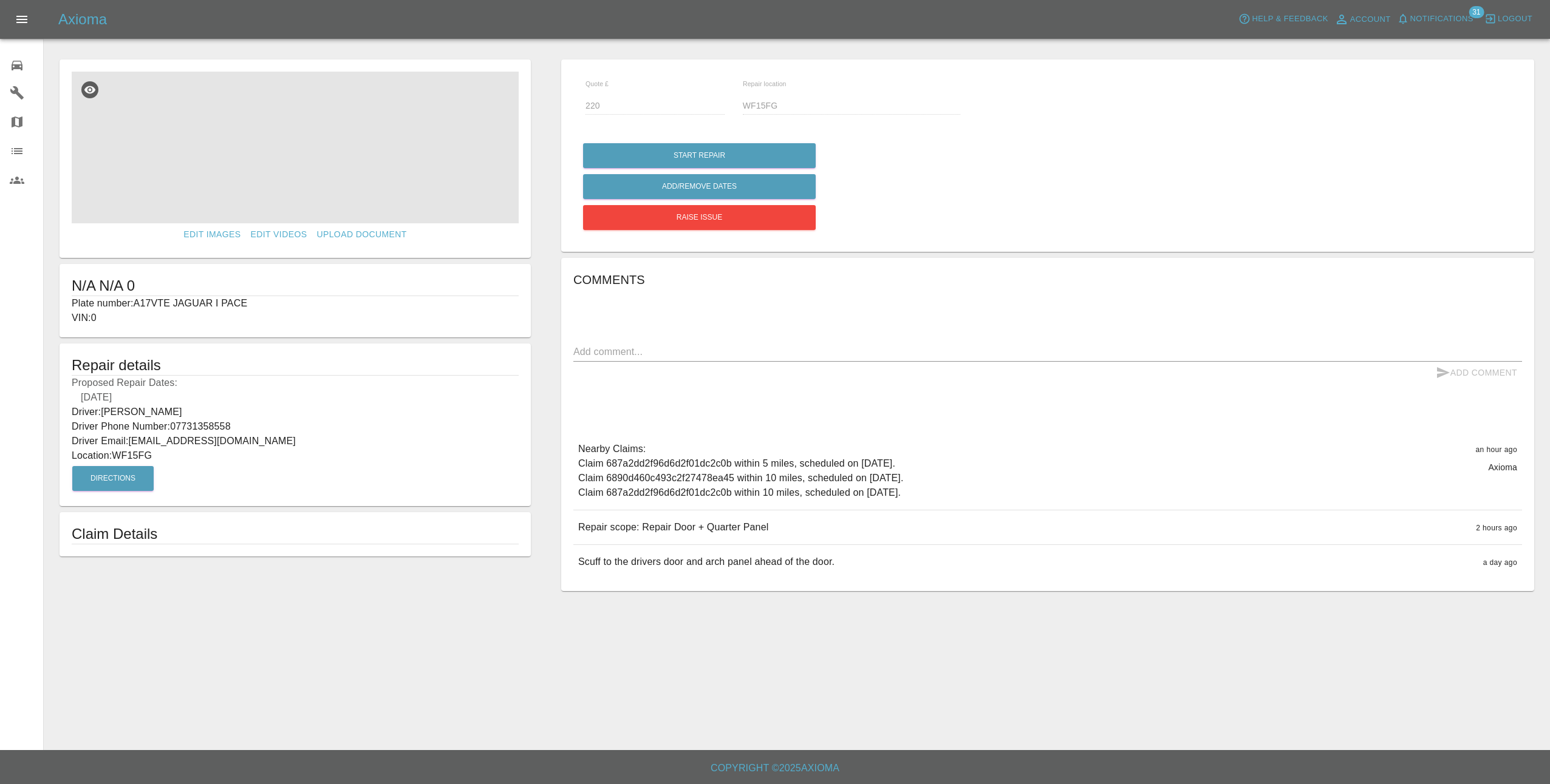
click at [329, 168] on img at bounding box center [296, 148] width 447 height 152
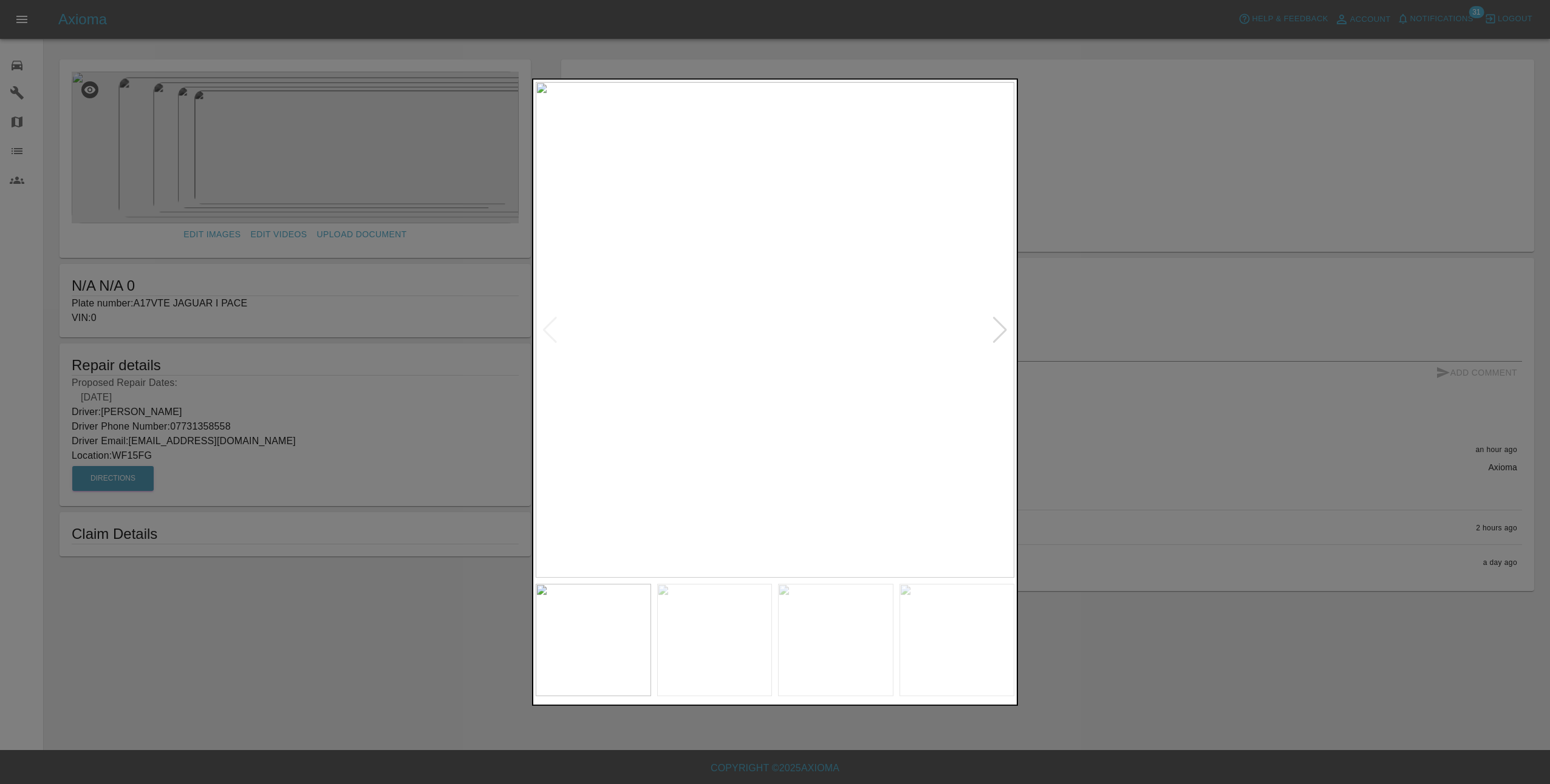
click at [1001, 328] on div at bounding box center [1001, 330] width 17 height 27
click at [549, 325] on div at bounding box center [550, 330] width 17 height 27
click at [1003, 332] on div at bounding box center [1001, 330] width 17 height 27
click at [999, 350] on img at bounding box center [774, 330] width 478 height 496
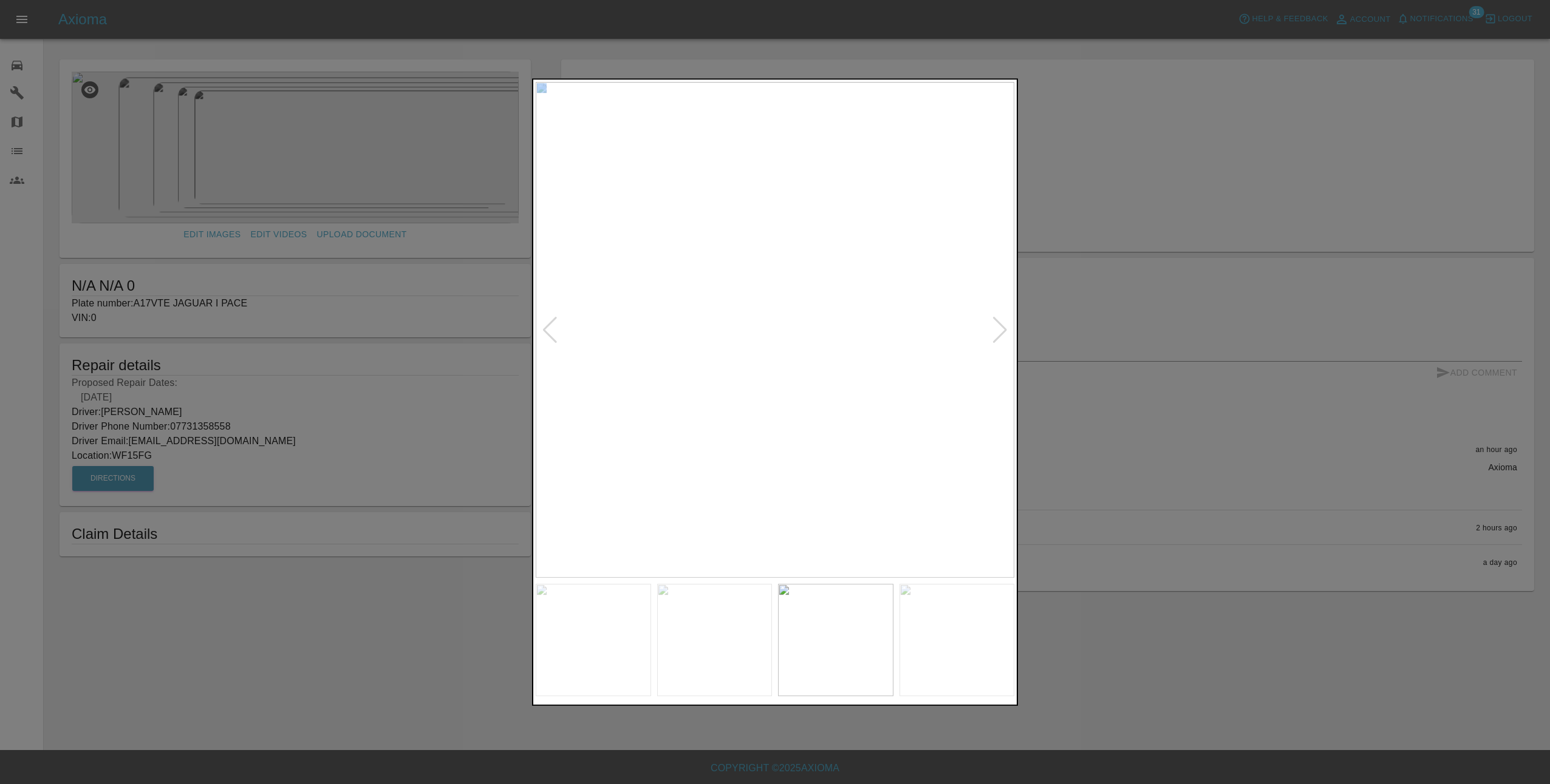
click at [552, 336] on div at bounding box center [550, 330] width 17 height 27
click at [1002, 334] on div at bounding box center [1001, 330] width 17 height 27
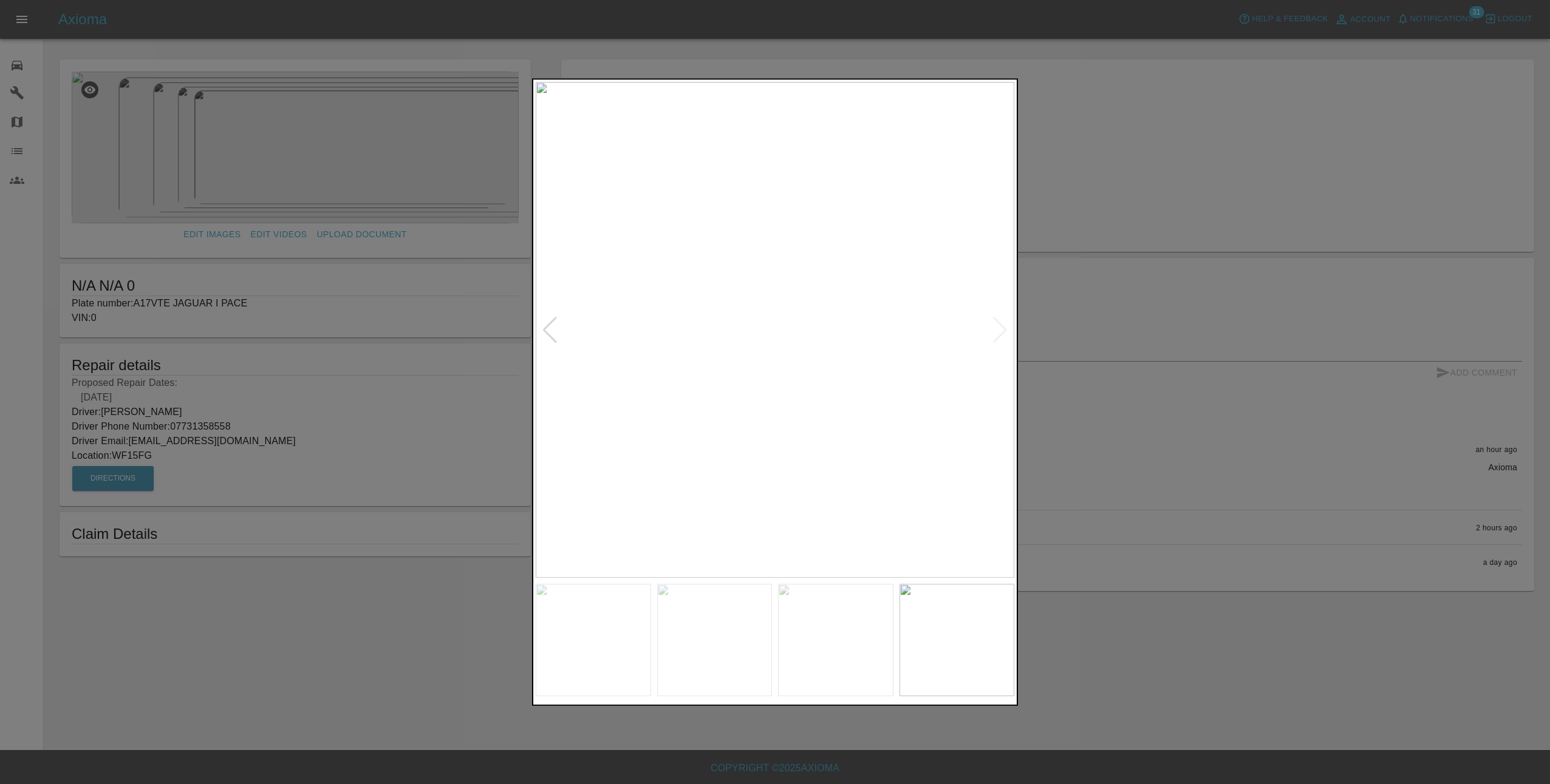
click at [1002, 334] on img at bounding box center [774, 330] width 478 height 496
click at [546, 333] on div at bounding box center [550, 330] width 17 height 27
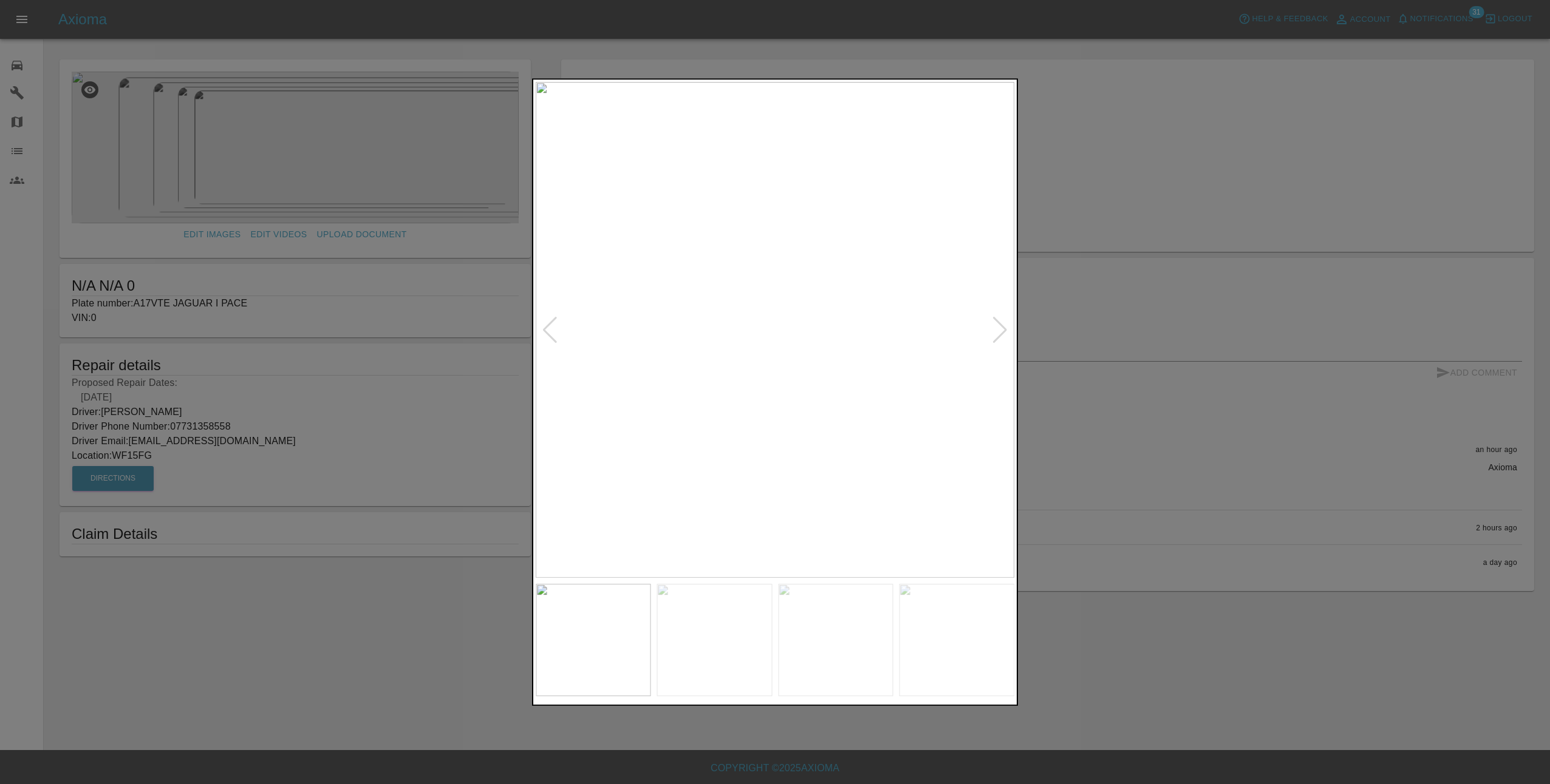
click at [1158, 356] on div at bounding box center [775, 392] width 1550 height 784
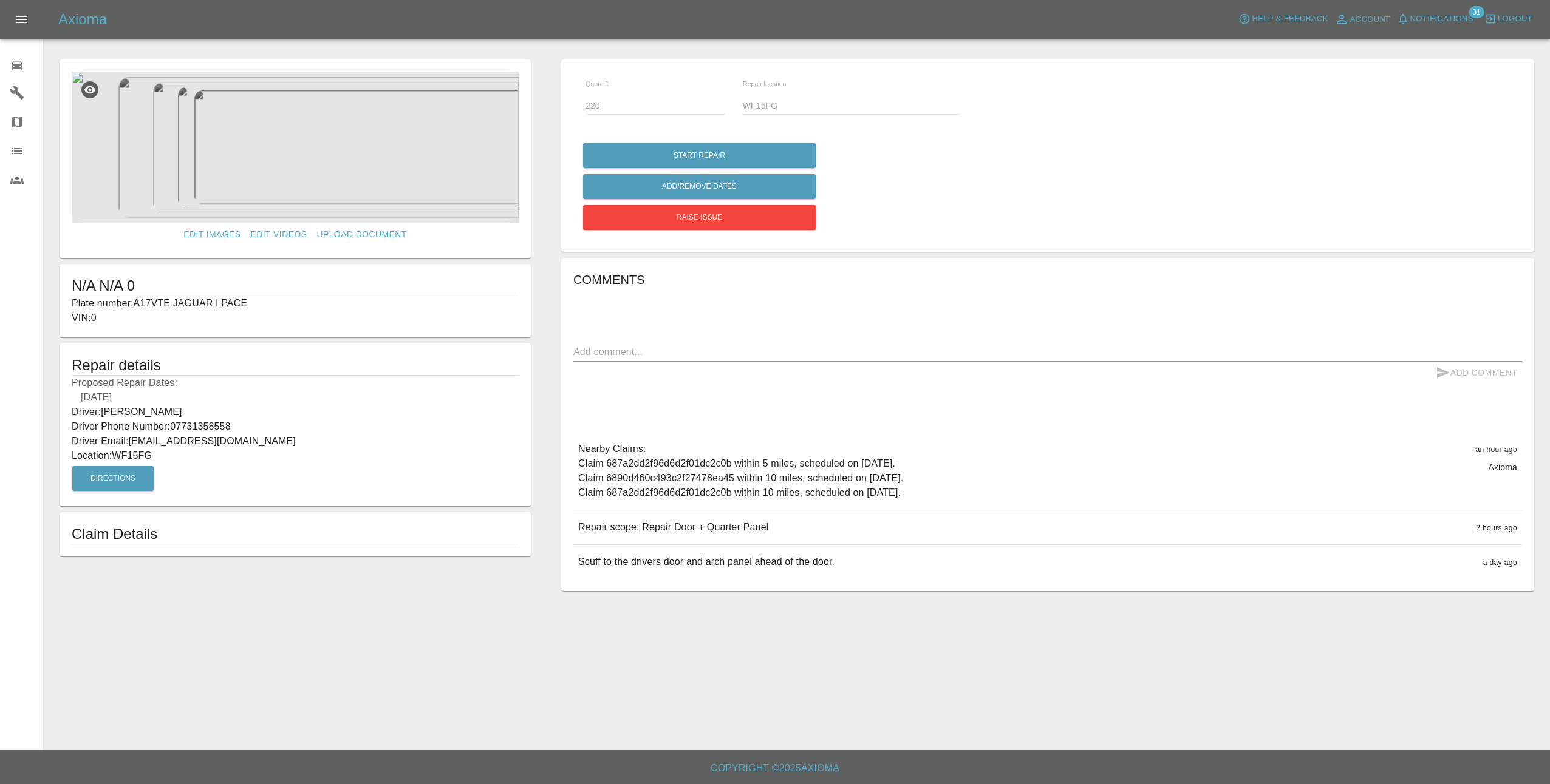
click at [271, 163] on img at bounding box center [296, 148] width 447 height 152
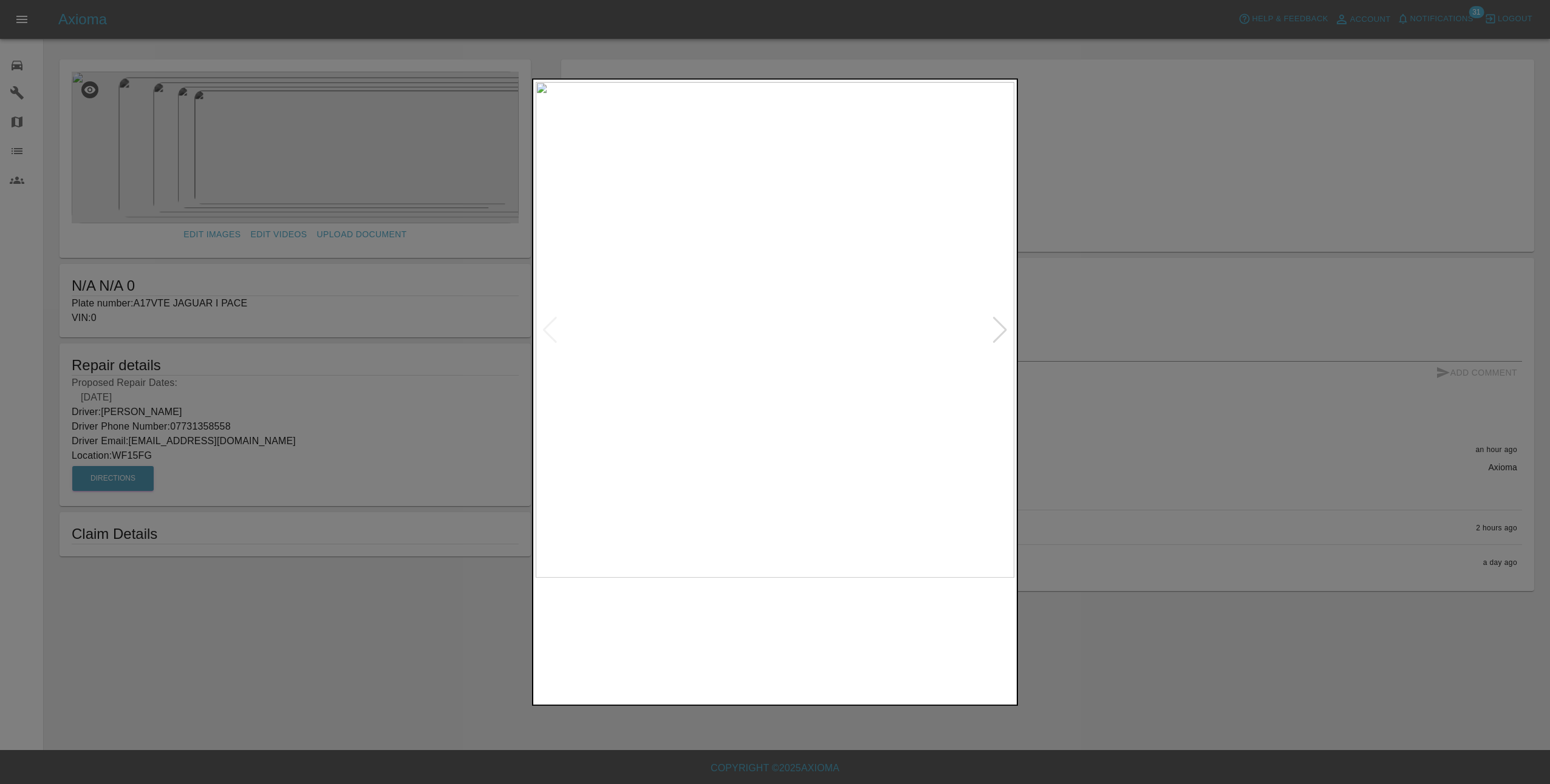
click at [1004, 331] on div at bounding box center [1001, 330] width 17 height 27
click at [1100, 392] on div at bounding box center [775, 392] width 1550 height 784
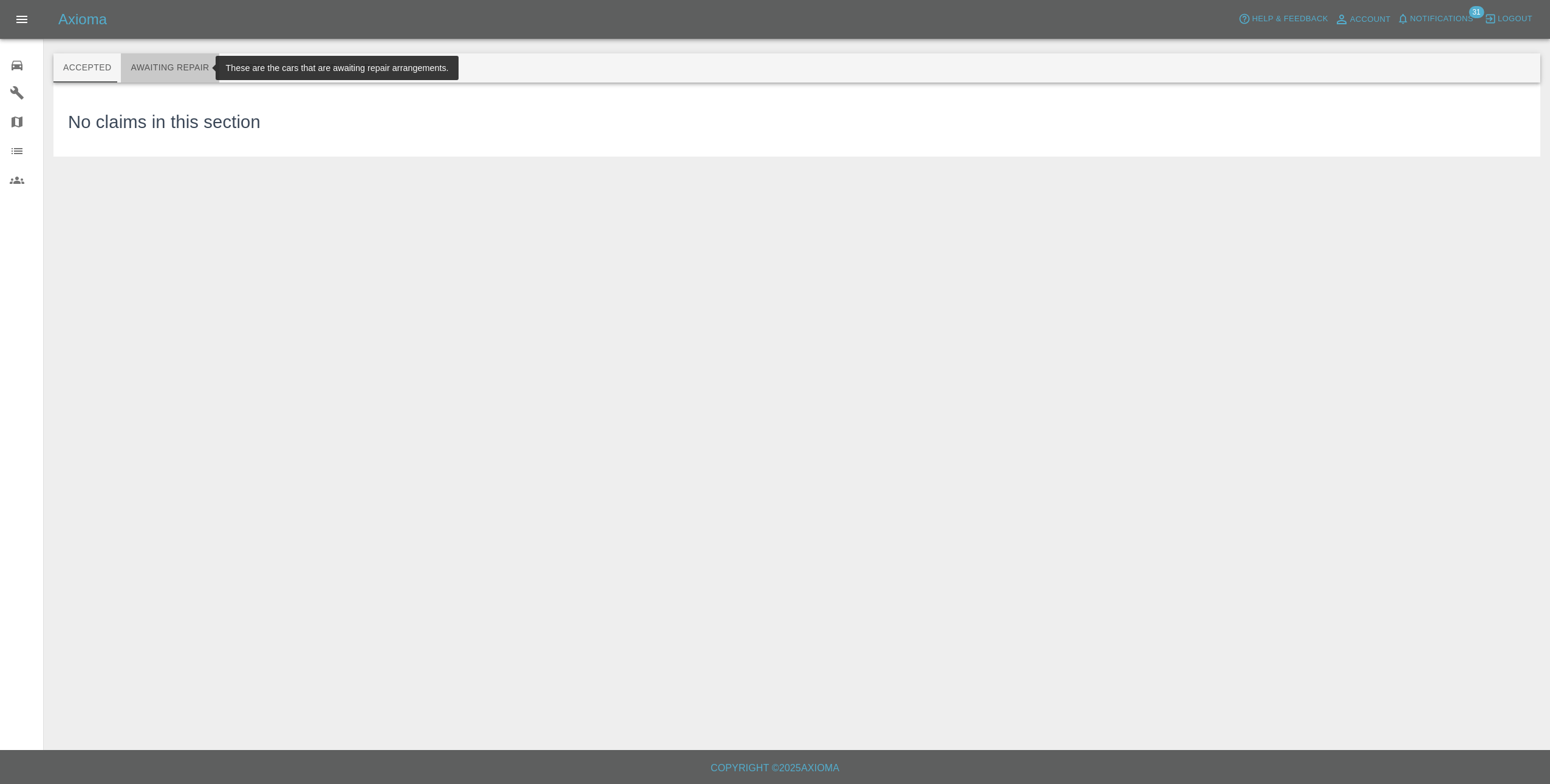
click at [169, 67] on button "Awaiting Repair" at bounding box center [169, 67] width 97 height 29
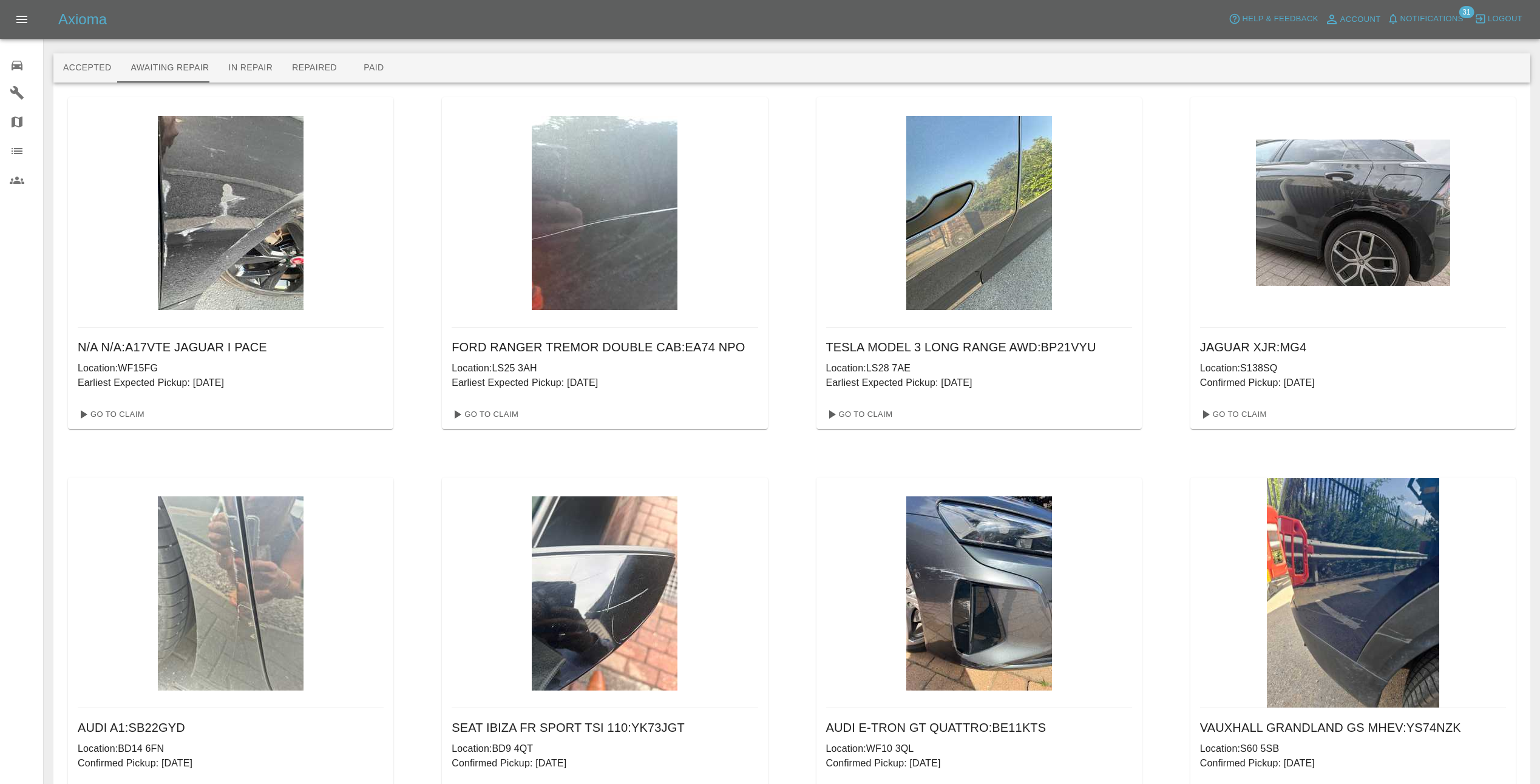
click at [574, 171] on img at bounding box center [604, 213] width 146 height 195
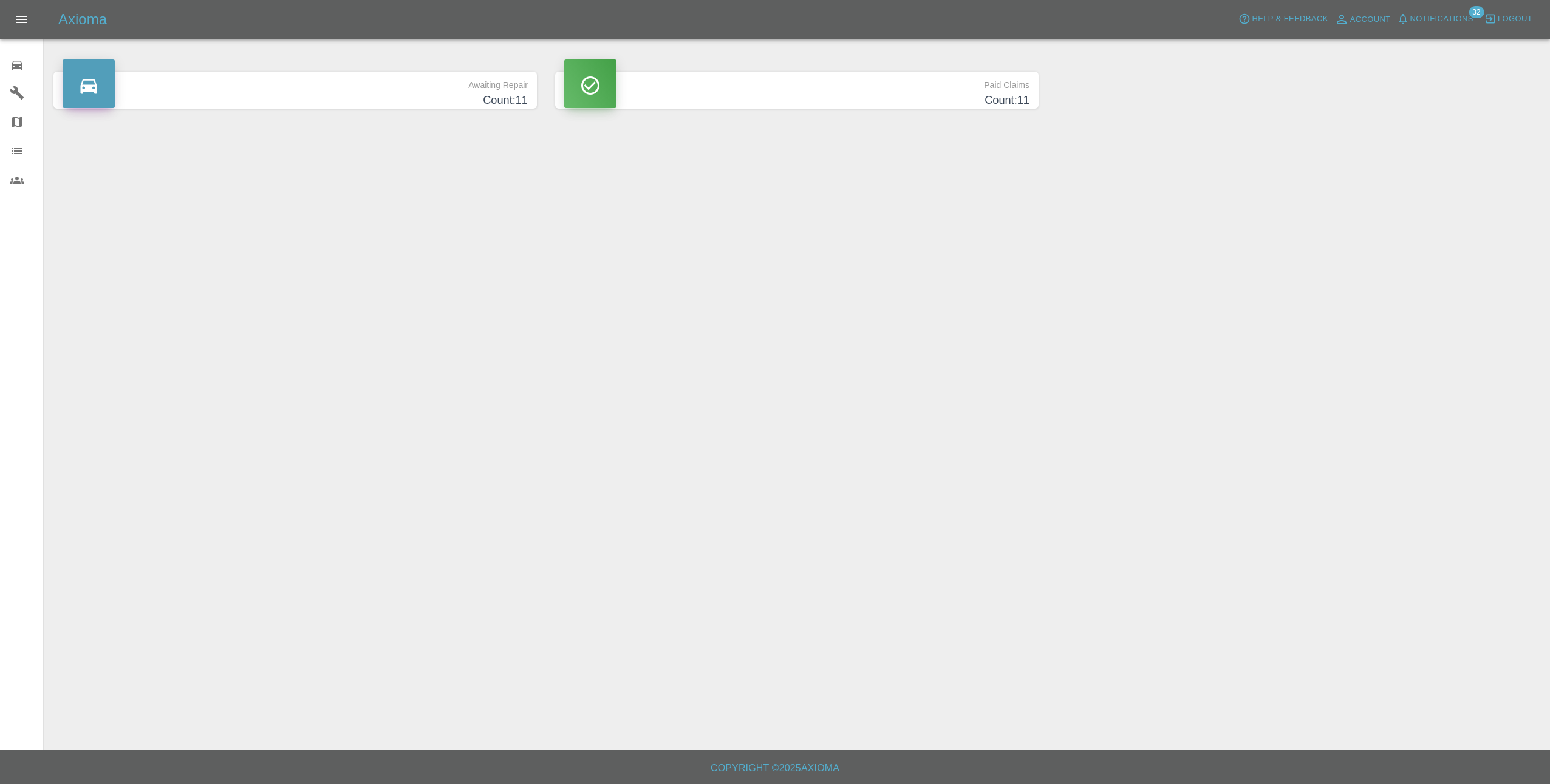
click at [1428, 13] on span "Notifications" at bounding box center [1441, 19] width 63 height 14
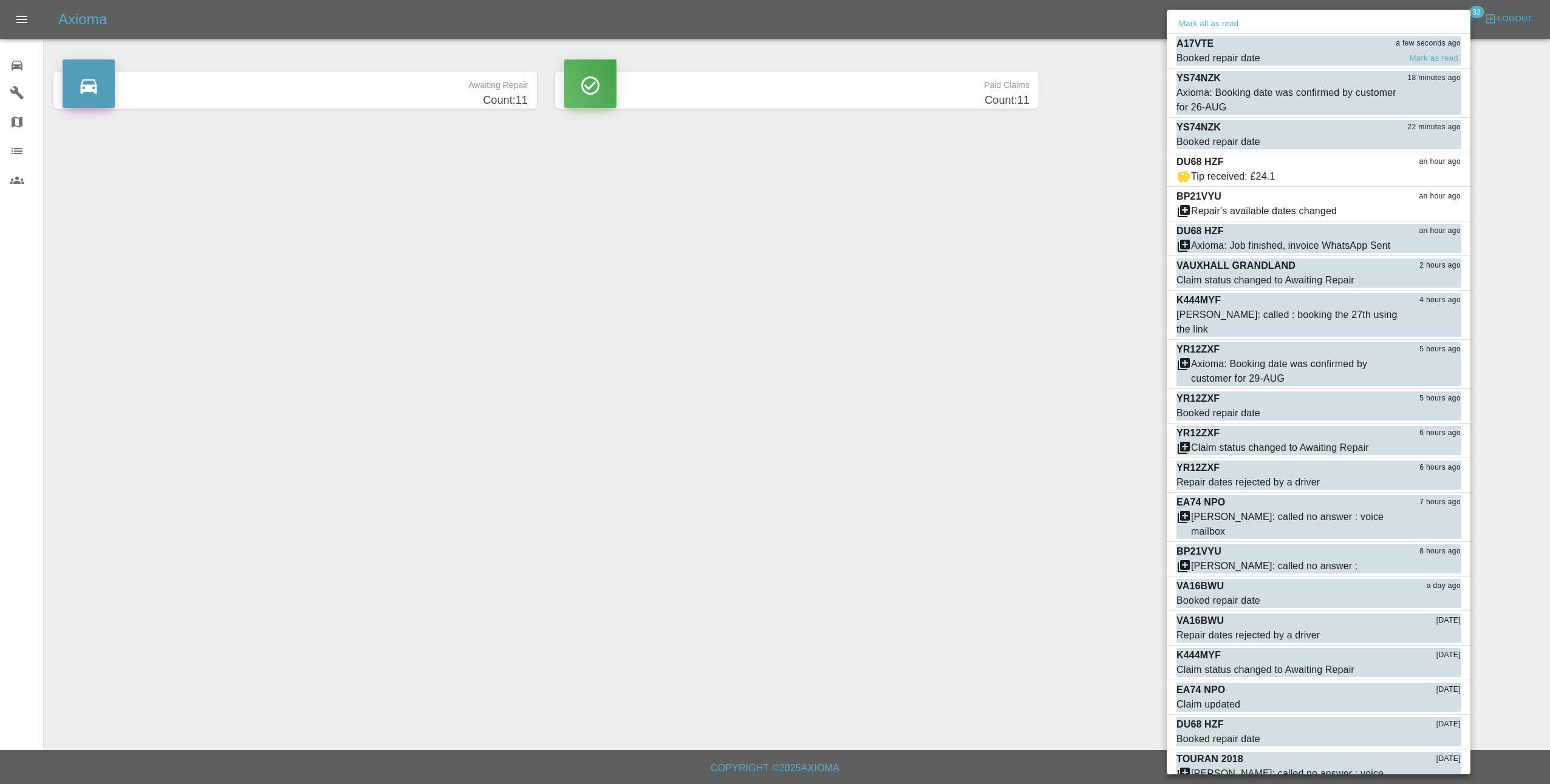
click at [1350, 51] on span "Booked repair date" at bounding box center [1288, 59] width 224 height 15
